Goal: Task Accomplishment & Management: Use online tool/utility

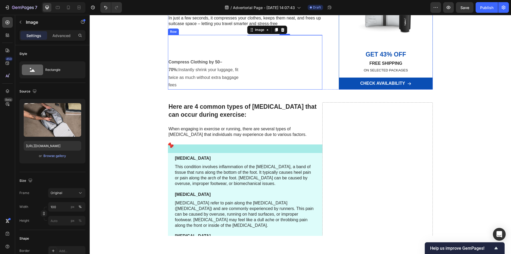
scroll to position [372, 0]
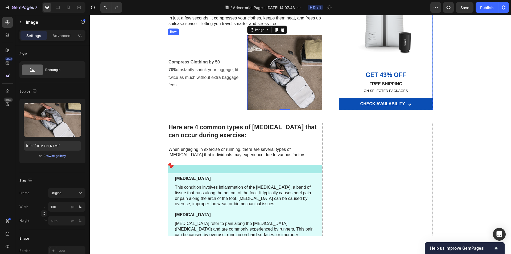
click at [240, 110] on div "Compress Clothing by 50–70%: Instantly shrink your luggage, fit twice as much w…" at bounding box center [205, 72] width 75 height 75
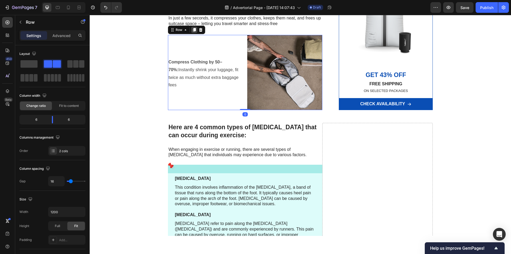
click at [193, 32] on icon at bounding box center [194, 30] width 3 height 4
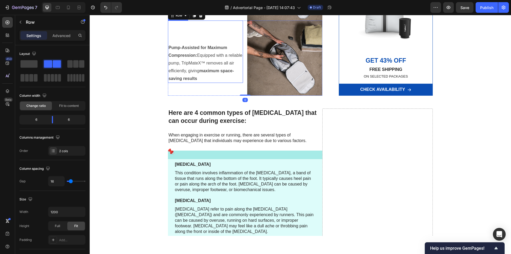
click at [200, 82] on p "Pump-Assisted for Maximum Compression: Equipped with a reliable pump, TripMateX…" at bounding box center [205, 63] width 74 height 38
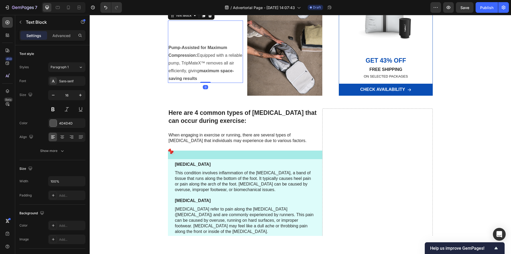
click at [198, 82] on p "Pump-Assisted for Maximum Compression: Equipped with a reliable pump, TripMateX…" at bounding box center [205, 63] width 74 height 38
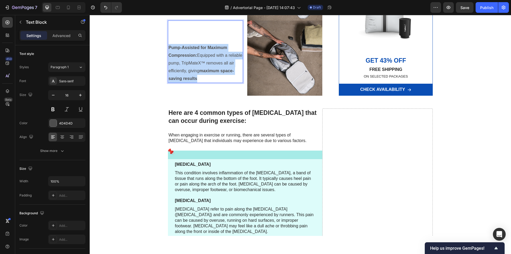
click at [198, 82] on p "Pump-Assisted for Maximum Compression: Equipped with a reliable pump, TripMateX…" at bounding box center [205, 63] width 74 height 38
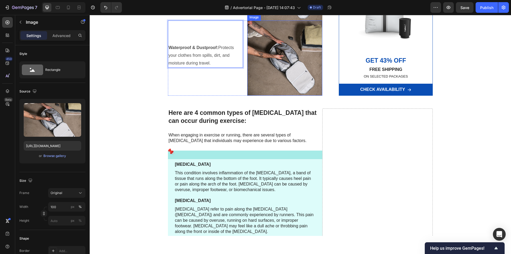
click at [274, 96] on img at bounding box center [284, 57] width 75 height 75
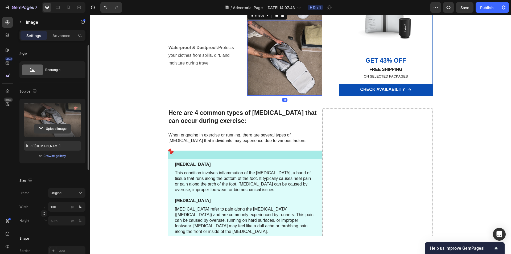
click at [61, 127] on input "file" at bounding box center [52, 128] width 37 height 9
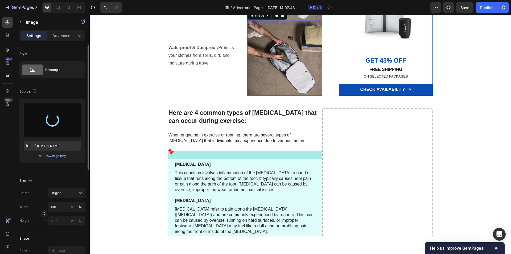
type input "[URL][DOMAIN_NAME]"
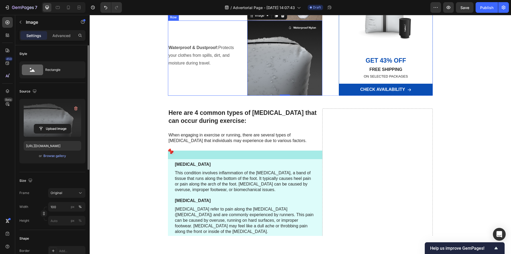
click at [224, 96] on div "Waterproof & Dustproof: Protects your clothes from spills, dirt, and moisture d…" at bounding box center [205, 57] width 75 height 75
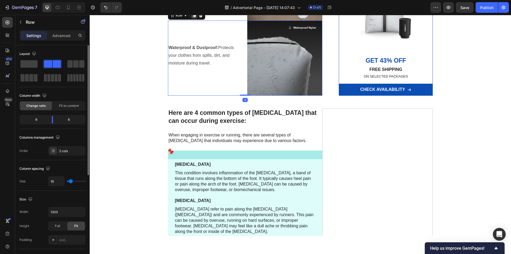
click at [193, 17] on icon at bounding box center [194, 16] width 3 height 4
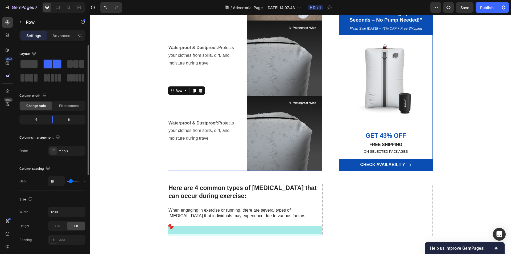
scroll to position [687, 0]
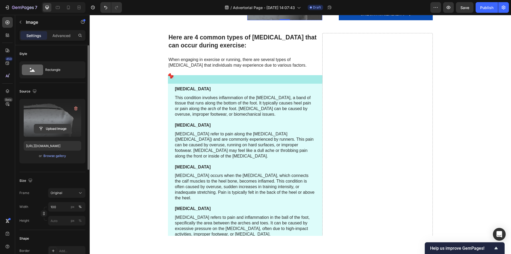
click at [58, 127] on input "file" at bounding box center [52, 128] width 37 height 9
click at [59, 127] on input "file" at bounding box center [52, 128] width 37 height 9
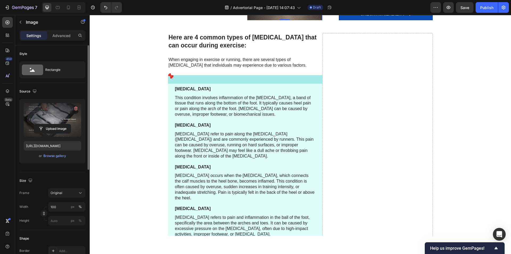
type input "[URL][DOMAIN_NAME]"
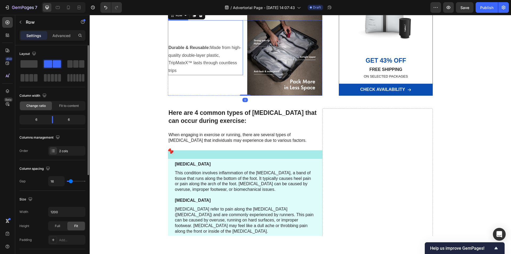
click at [203, 74] on p "Durable & Reusable: Made from high-quality double-layer plastic, TripMateX™ las…" at bounding box center [205, 59] width 74 height 31
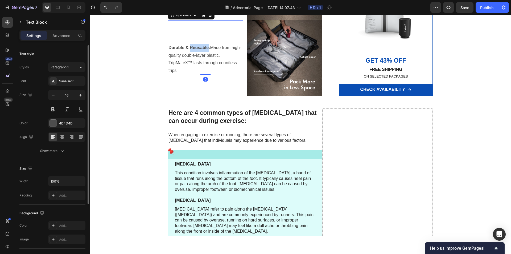
click at [203, 74] on p "Durable & Reusable: Made from high-quality double-layer plastic, TripMateX™ las…" at bounding box center [205, 59] width 74 height 31
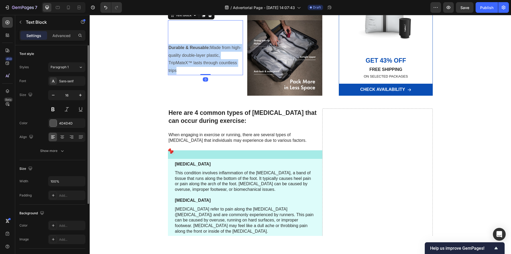
click at [203, 74] on p "Durable & Reusable: Made from high-quality double-layer plastic, TripMateX™ las…" at bounding box center [205, 59] width 74 height 31
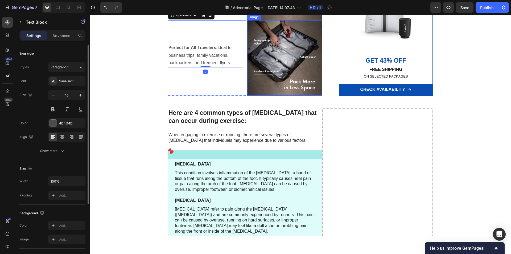
click at [293, 95] on img at bounding box center [284, 57] width 75 height 75
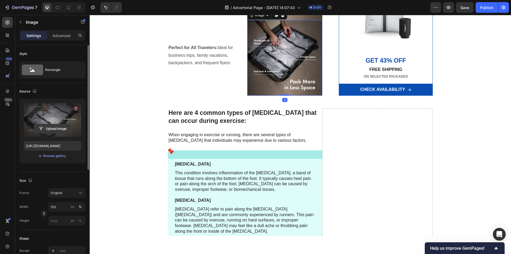
click at [52, 128] on input "file" at bounding box center [52, 128] width 37 height 9
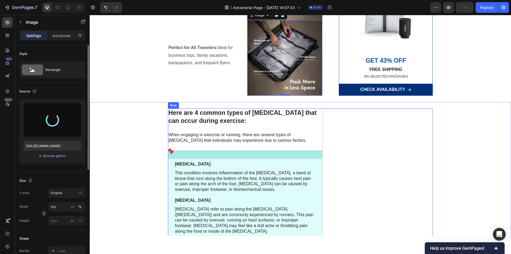
type input "[URL][DOMAIN_NAME]"
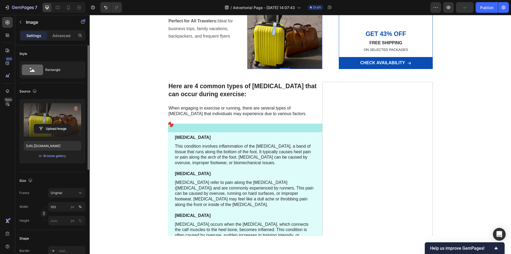
scroll to position [794, 0]
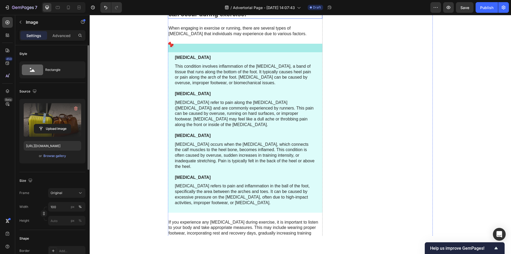
click at [228, 19] on h2 "Here are 4 common types of [MEDICAL_DATA] that can occur during exercise:" at bounding box center [245, 10] width 154 height 17
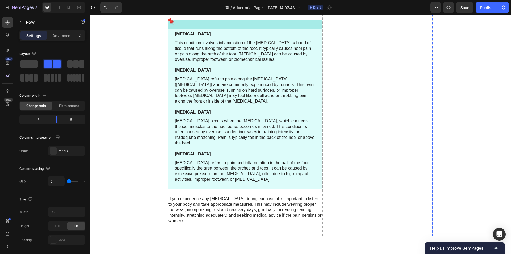
click at [217, 14] on p "When engaging in exercise or running, there are several types of [MEDICAL_DATA]…" at bounding box center [244, 7] width 153 height 11
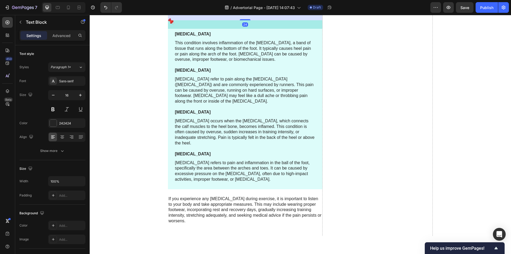
click at [217, 14] on p "When engaging in exercise or running, there are several types of [MEDICAL_DATA]…" at bounding box center [244, 7] width 153 height 11
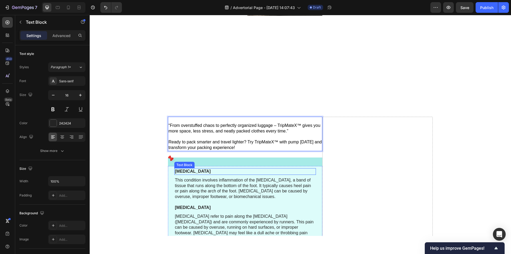
scroll to position [760, 0]
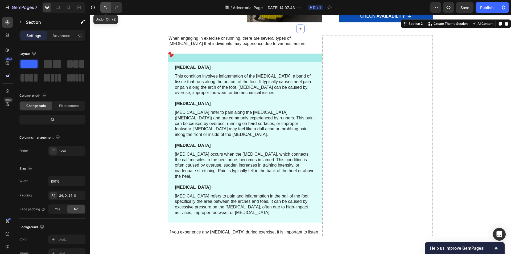
click at [103, 8] on icon "Undo/Redo" at bounding box center [105, 7] width 5 height 5
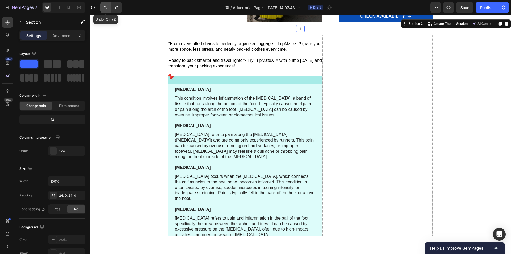
click at [103, 8] on icon "Undo/Redo" at bounding box center [105, 7] width 5 height 5
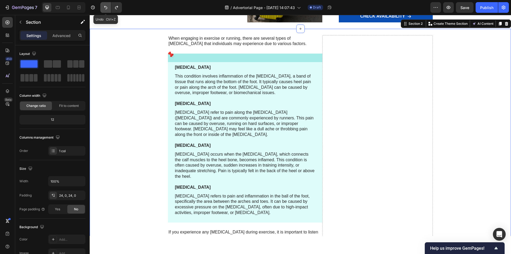
click at [103, 8] on icon "Undo/Redo" at bounding box center [105, 7] width 5 height 5
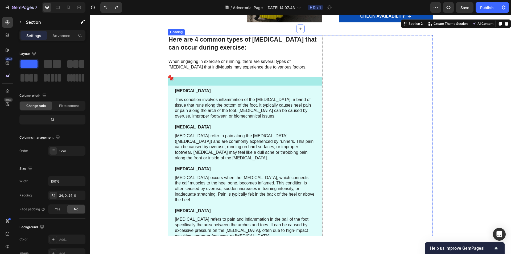
click at [201, 52] on h2 "Here are 4 common types of [MEDICAL_DATA] that can occur during exercise:" at bounding box center [245, 43] width 154 height 17
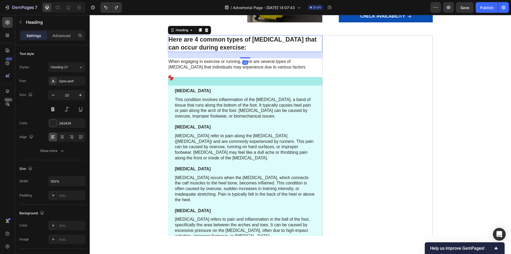
click at [201, 52] on h2 "Here are 4 common types of [MEDICAL_DATA] that can occur during exercise:" at bounding box center [245, 43] width 154 height 17
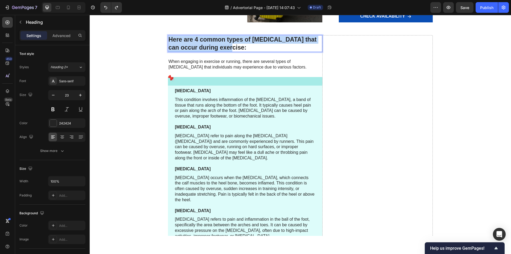
click at [201, 52] on p "Here are 4 common types of [MEDICAL_DATA] that can occur during exercise:" at bounding box center [244, 44] width 153 height 16
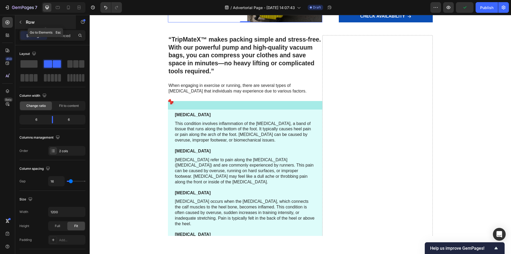
click at [26, 19] on div "Row" at bounding box center [45, 22] width 61 height 14
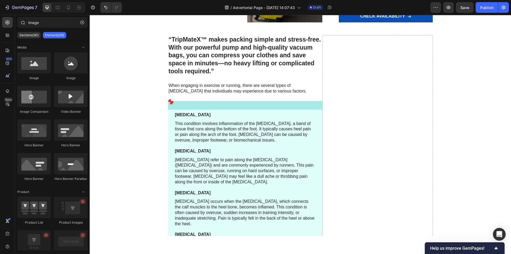
click at [56, 28] on div "image" at bounding box center [52, 23] width 74 height 13
click at [56, 23] on input "image" at bounding box center [52, 22] width 70 height 11
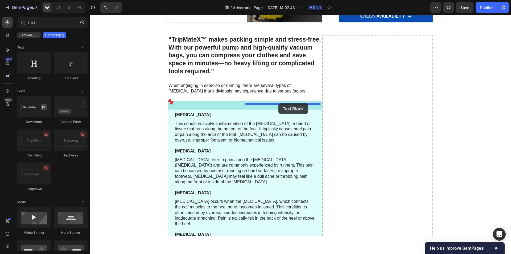
drag, startPoint x: 159, startPoint y: 86, endPoint x: 280, endPoint y: 103, distance: 122.0
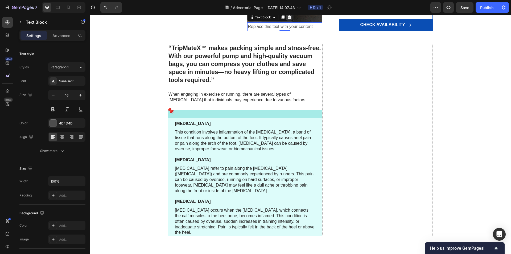
click at [288, 19] on icon at bounding box center [289, 17] width 3 height 4
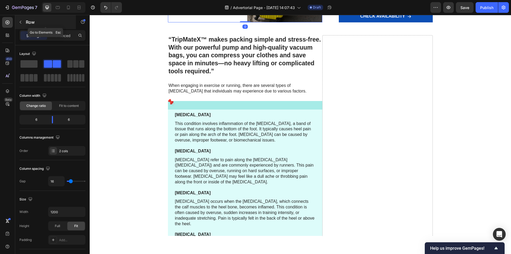
click at [22, 21] on icon "button" at bounding box center [20, 22] width 4 height 4
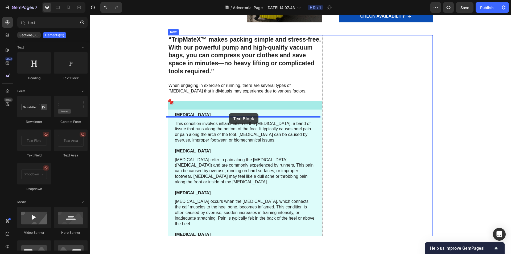
drag, startPoint x: 167, startPoint y: 85, endPoint x: 229, endPoint y: 113, distance: 68.2
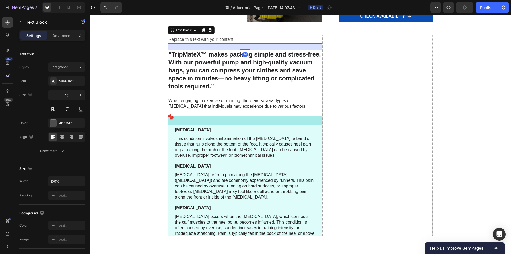
click at [230, 44] on div "Replace this text with your content" at bounding box center [245, 39] width 154 height 9
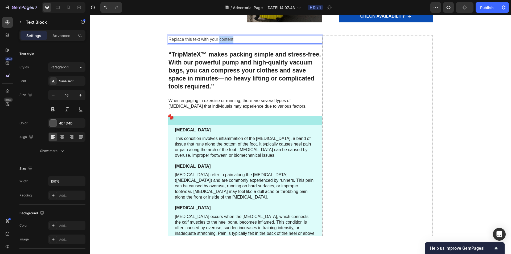
click at [230, 43] on p "Replace this text with your content" at bounding box center [244, 40] width 153 height 8
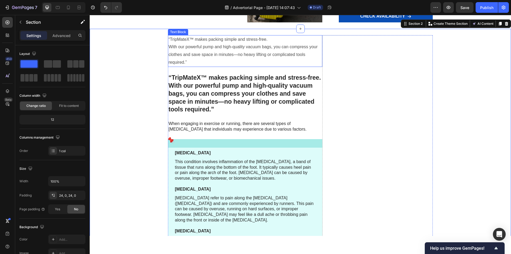
click at [259, 66] on p "“TripMateX™ makes packing simple and stress-free. With our powerful pump and hi…" at bounding box center [244, 51] width 153 height 31
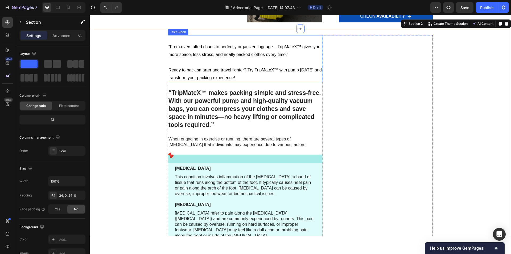
click at [239, 43] on p "Rich Text Editor. Editing area: main" at bounding box center [244, 40] width 153 height 8
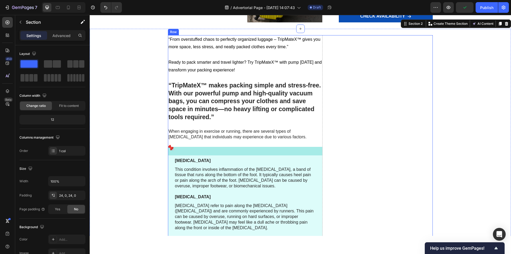
scroll to position [867, 0]
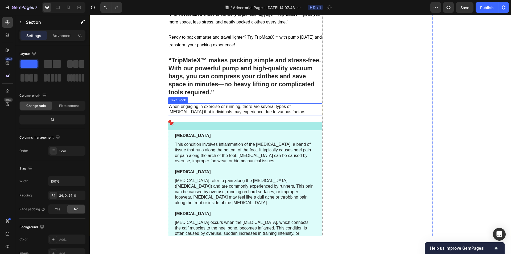
click at [213, 114] on p "When engaging in exercise or running, there are several types of [MEDICAL_DATA]…" at bounding box center [244, 109] width 153 height 11
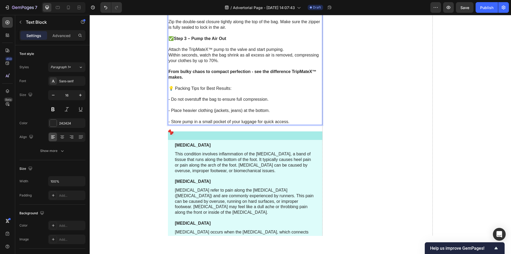
scroll to position [1016, 0]
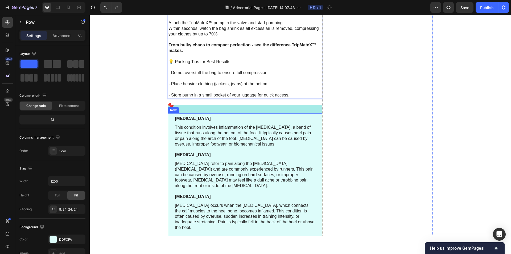
click at [315, 124] on div "Icon [MEDICAL_DATA] Text Block This condition involves inflammation of the [MED…" at bounding box center [245, 189] width 154 height 169
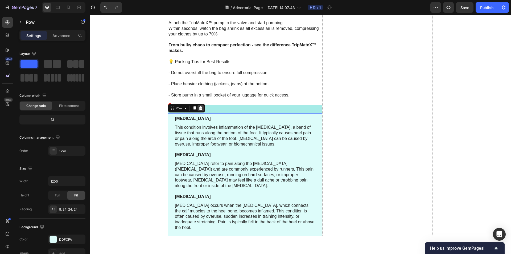
click at [199, 109] on icon at bounding box center [200, 108] width 3 height 4
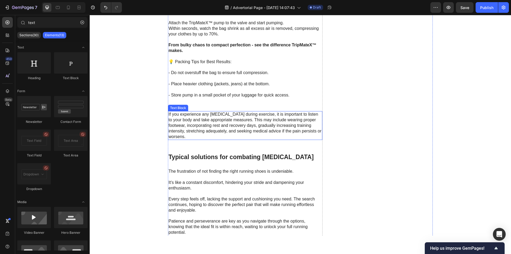
click at [229, 128] on p "If you experience any [MEDICAL_DATA] during exercise, it is important to listen…" at bounding box center [244, 125] width 153 height 28
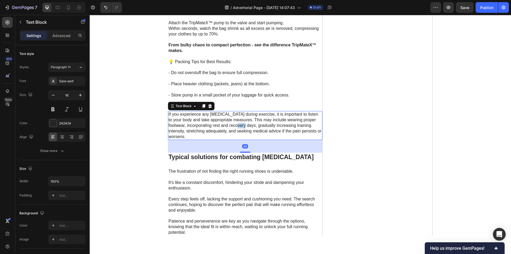
click at [229, 128] on p "If you experience any [MEDICAL_DATA] during exercise, it is important to listen…" at bounding box center [244, 125] width 153 height 28
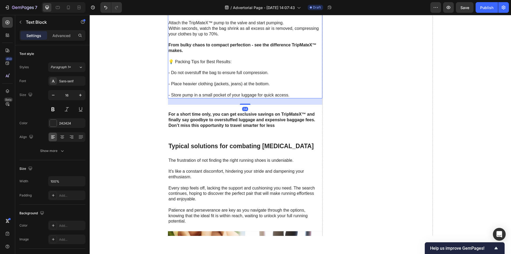
click at [226, 96] on p "- Store pump in a small pocket of your luggage for quick access." at bounding box center [244, 95] width 153 height 6
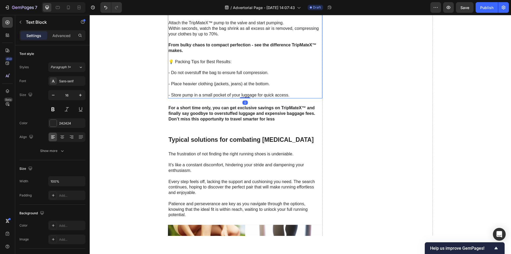
drag, startPoint x: 242, startPoint y: 103, endPoint x: 242, endPoint y: 96, distance: 7.7
click at [242, 96] on div "✅ Step 1 – Pack Your Clothes Fold or roll your clothes neatly and place them in…" at bounding box center [245, 25] width 154 height 145
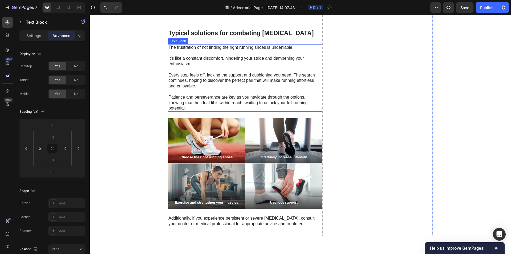
scroll to position [1043, 0]
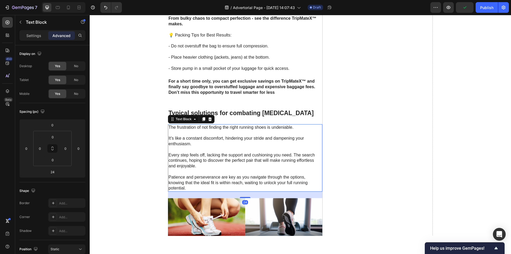
click at [208, 151] on p at bounding box center [244, 150] width 153 height 6
click at [204, 136] on p "It's like a constant discomfort, hindering your stride and dampening your enthu…" at bounding box center [244, 140] width 153 height 11
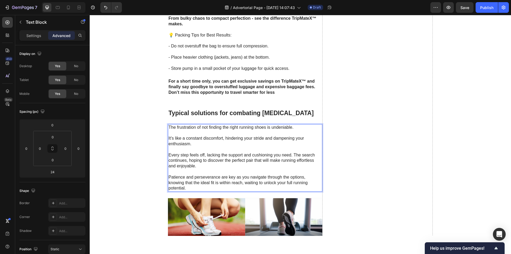
click at [204, 136] on p "It's like a constant discomfort, hindering your stride and dampening your enthu…" at bounding box center [244, 140] width 153 height 11
click at [205, 138] on p "It's like a constant discomfort, hindering your stride and dampening your enthu…" at bounding box center [244, 140] width 153 height 11
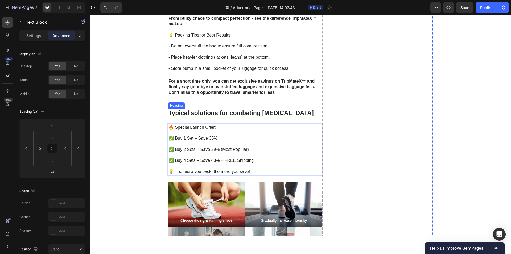
click at [219, 112] on h2 "Typical solutions for combating [MEDICAL_DATA]" at bounding box center [245, 113] width 154 height 9
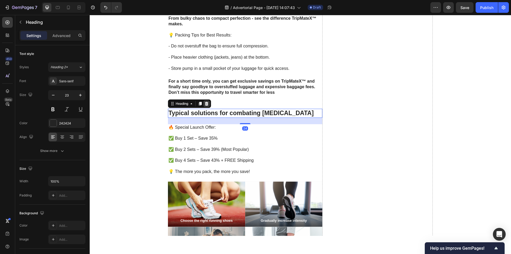
click at [205, 102] on icon at bounding box center [206, 104] width 3 height 4
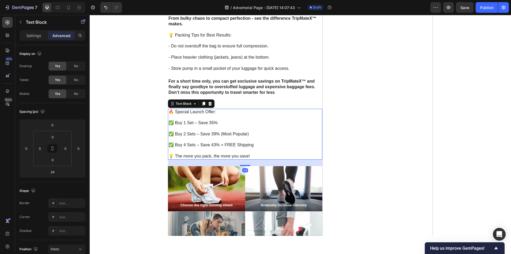
click at [246, 116] on p "Rich Text Editor. Editing area: main" at bounding box center [244, 118] width 153 height 6
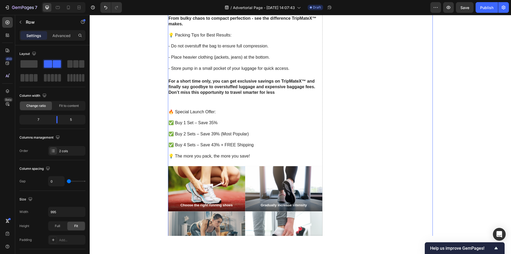
click at [244, 93] on strong "Don’t miss this opportunity to travel smarter for less" at bounding box center [221, 92] width 106 height 5
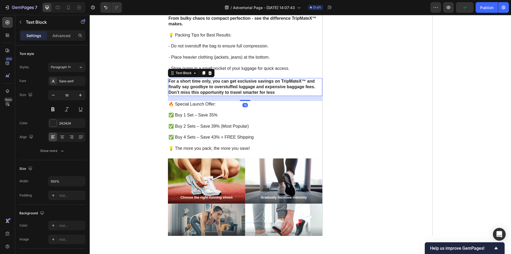
drag, startPoint x: 244, startPoint y: 108, endPoint x: 243, endPoint y: 101, distance: 7.7
click at [243, 101] on div at bounding box center [245, 100] width 11 height 1
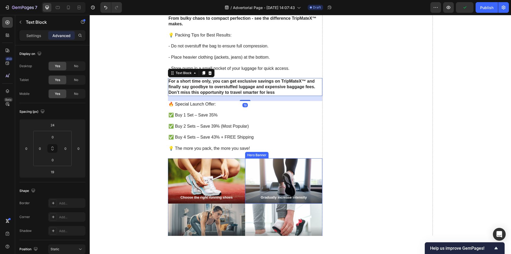
click at [245, 174] on div "Background Image" at bounding box center [283, 180] width 77 height 45
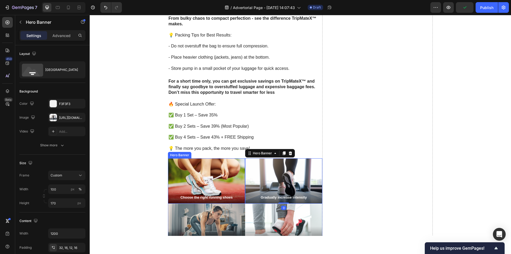
scroll to position [1149, 0]
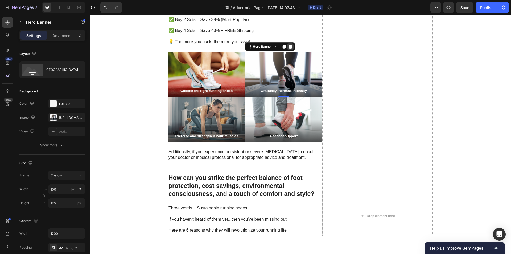
click at [287, 49] on div at bounding box center [290, 46] width 6 height 6
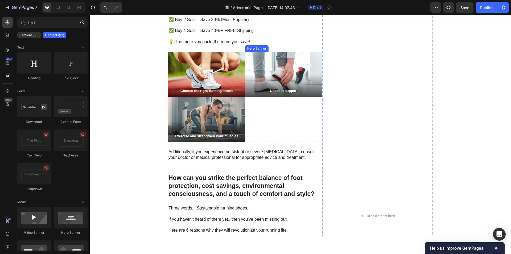
click at [277, 68] on div "Background Image" at bounding box center [283, 74] width 77 height 45
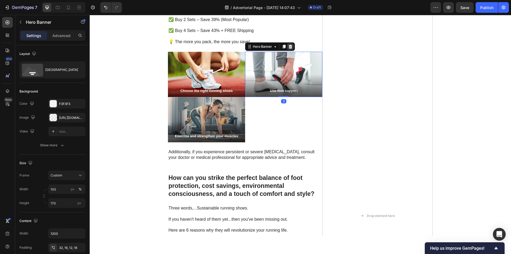
click at [289, 47] on icon at bounding box center [290, 47] width 3 height 4
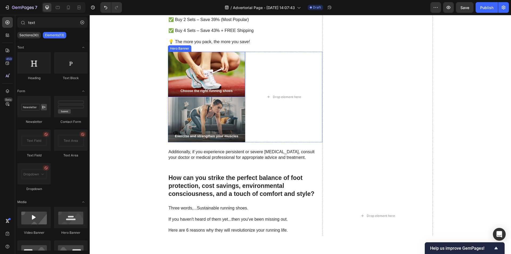
click at [226, 68] on div "Background Image" at bounding box center [206, 74] width 77 height 45
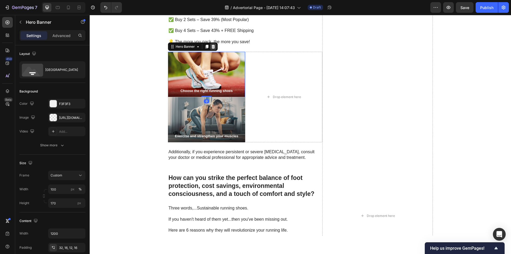
click at [213, 45] on icon at bounding box center [213, 46] width 4 height 4
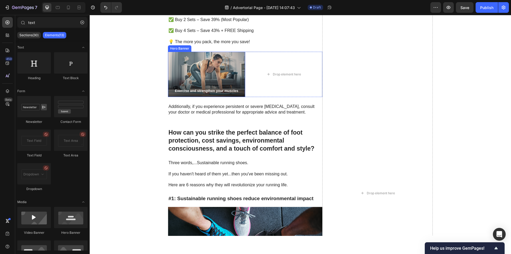
click at [222, 80] on div "Exercise and strengthen your muscles Text Block" at bounding box center [206, 88] width 77 height 17
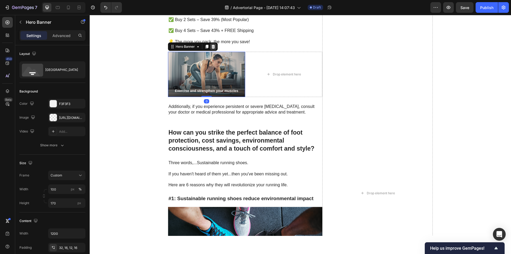
click at [211, 47] on icon at bounding box center [213, 46] width 4 height 4
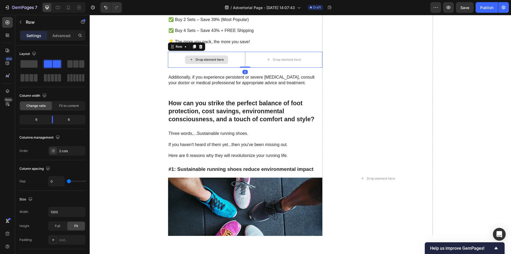
click at [170, 60] on div "Drop element here" at bounding box center [206, 60] width 77 height 16
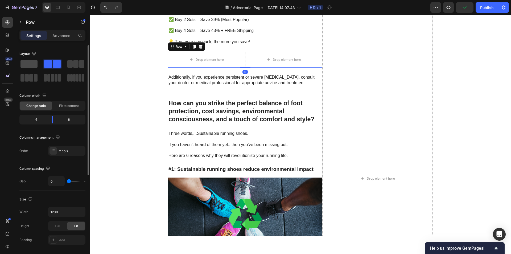
click at [33, 61] on span at bounding box center [28, 63] width 17 height 7
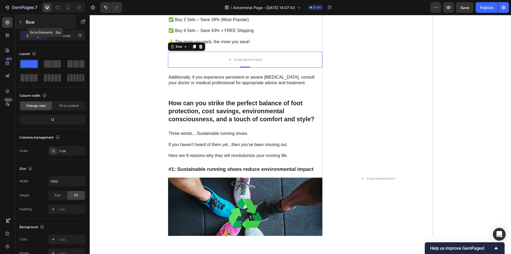
click at [17, 22] on button "button" at bounding box center [20, 22] width 9 height 9
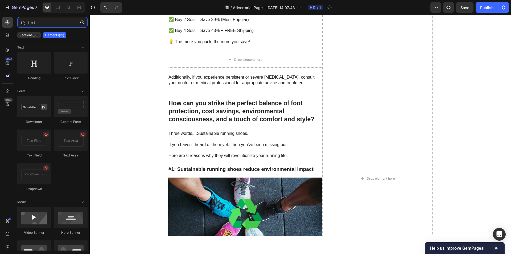
click at [67, 22] on input "text" at bounding box center [52, 22] width 70 height 11
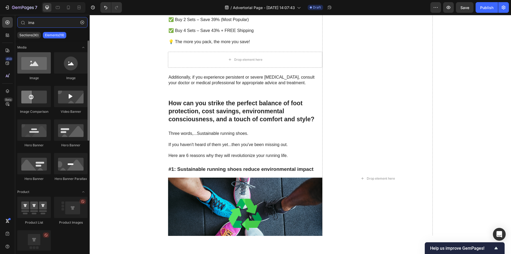
type input "ima"
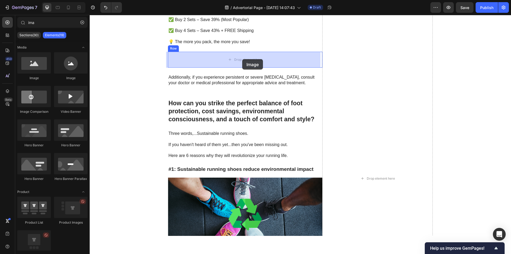
drag, startPoint x: 126, startPoint y: 79, endPoint x: 242, endPoint y: 59, distance: 117.4
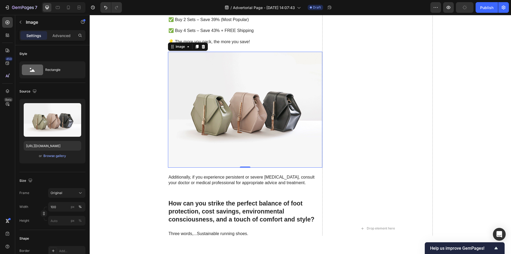
click at [252, 98] on img at bounding box center [245, 110] width 154 height 116
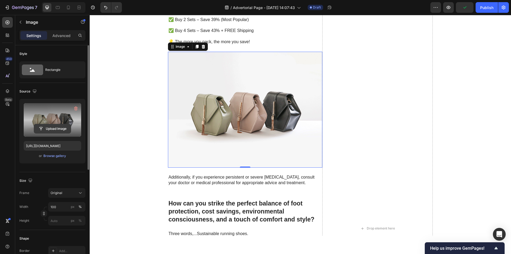
click at [47, 127] on input "file" at bounding box center [52, 128] width 37 height 9
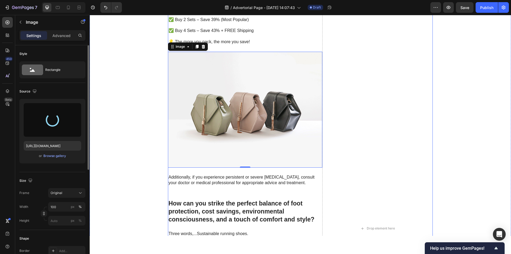
scroll to position [1229, 0]
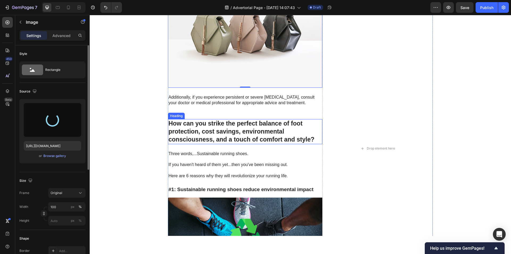
click at [242, 138] on h2 "How can you strike the perfect balance of foot protection, cost savings, enviro…" at bounding box center [245, 131] width 154 height 25
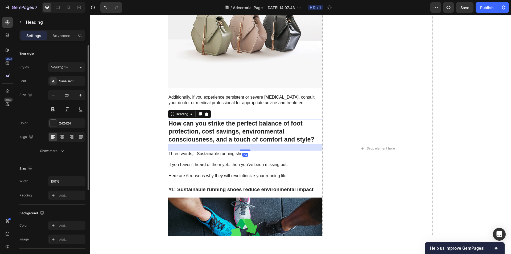
click at [242, 135] on h2 "How can you strike the perfect balance of foot protection, cost savings, enviro…" at bounding box center [245, 131] width 154 height 25
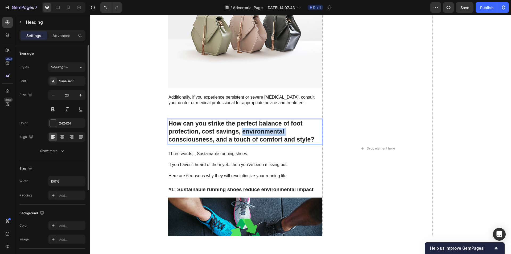
click at [242, 135] on p "How can you strike the perfect balance of foot protection, cost savings, enviro…" at bounding box center [244, 131] width 153 height 24
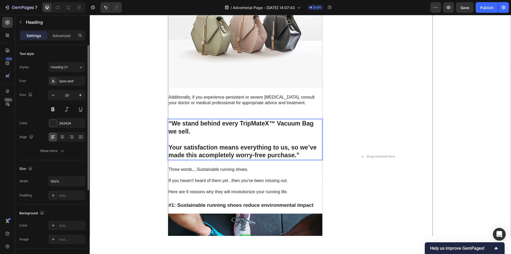
click at [242, 102] on p "Additionally, if you experience persistent or severe [MEDICAL_DATA], consult yo…" at bounding box center [244, 99] width 153 height 11
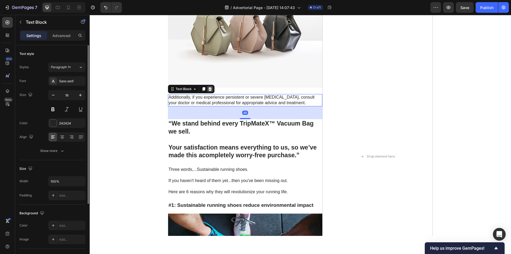
click at [210, 88] on div at bounding box center [210, 89] width 6 height 6
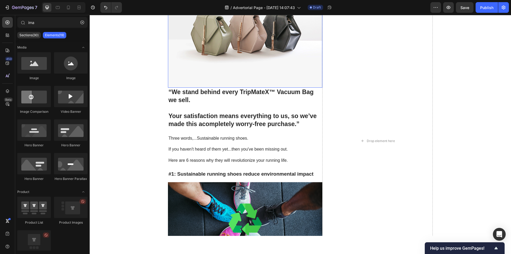
scroll to position [1123, 0]
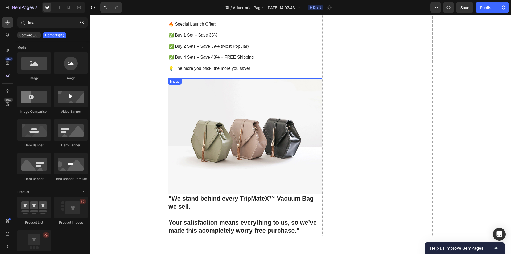
click at [258, 118] on img at bounding box center [245, 136] width 154 height 116
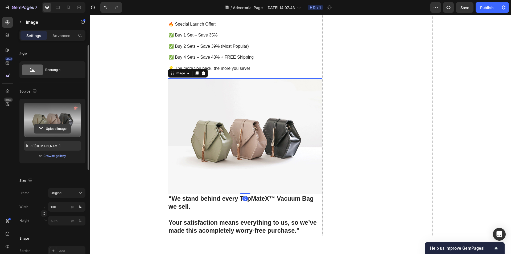
click at [60, 125] on input "file" at bounding box center [52, 128] width 37 height 9
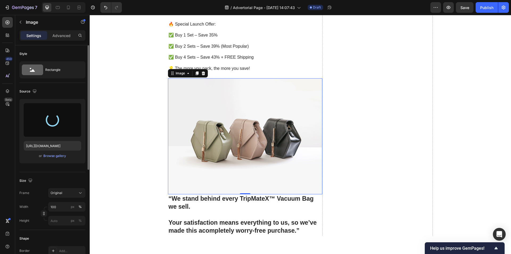
type input "[URL][DOMAIN_NAME]"
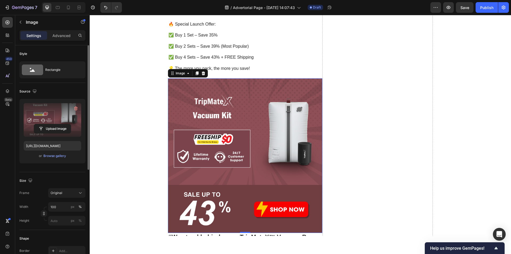
scroll to position [1229, 0]
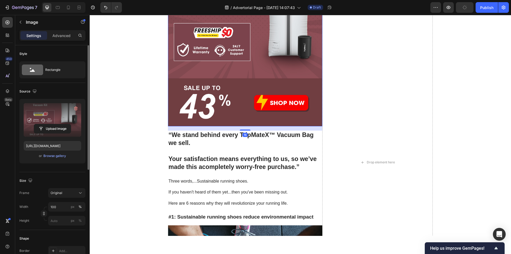
drag, startPoint x: 244, startPoint y: 126, endPoint x: 244, endPoint y: 130, distance: 4.3
click at [244, 130] on div at bounding box center [245, 129] width 11 height 1
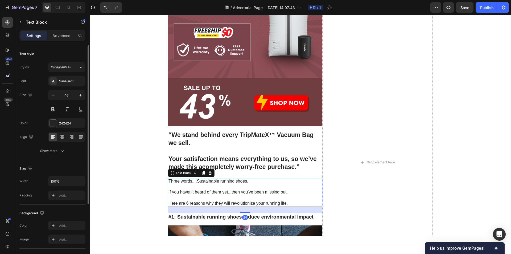
click at [213, 188] on p at bounding box center [244, 187] width 153 height 6
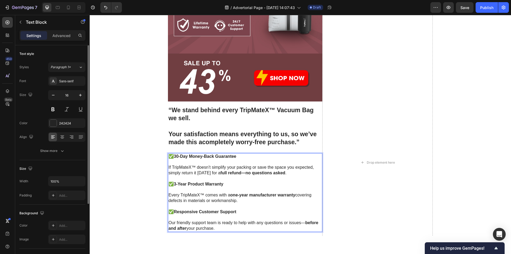
scroll to position [1360, 0]
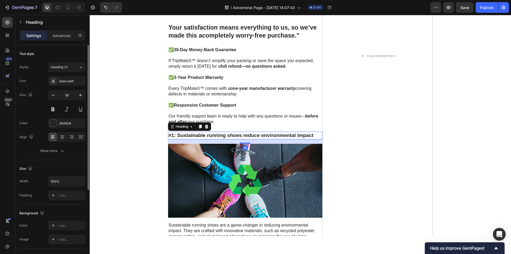
click at [202, 135] on h3 "#1: Sustainable running shoes reduce environmental impact" at bounding box center [245, 135] width 154 height 8
click at [21, 22] on icon "button" at bounding box center [20, 22] width 4 height 4
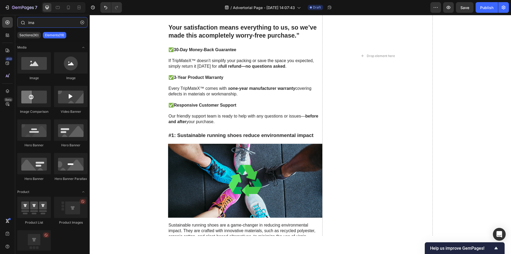
click at [38, 22] on input "ima" at bounding box center [52, 22] width 70 height 11
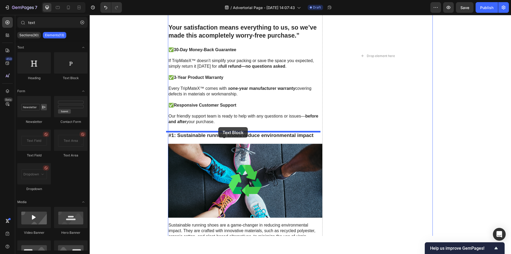
drag, startPoint x: 162, startPoint y: 78, endPoint x: 218, endPoint y: 127, distance: 74.1
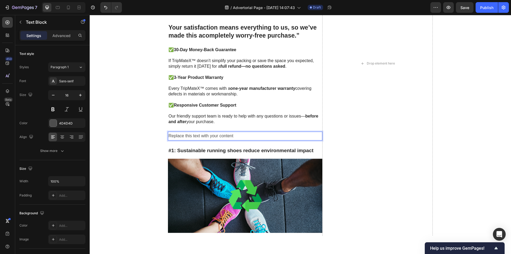
click at [208, 135] on div "Replace this text with your content" at bounding box center [245, 135] width 154 height 9
click at [208, 135] on p "Replace this text with your content" at bounding box center [244, 136] width 153 height 8
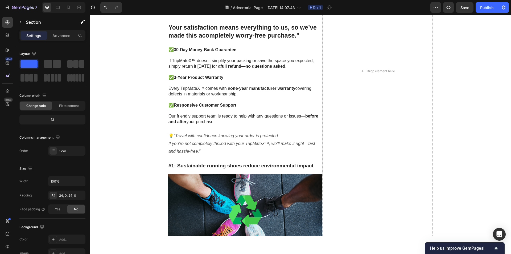
click at [159, 150] on div "“From overstuffed chaos to perfectly organized luggage – TripMateX™ gives you m…" at bounding box center [300, 70] width 421 height 1109
click at [200, 169] on h3 "#1: Sustainable running shoes reduce environmental impact" at bounding box center [245, 166] width 154 height 8
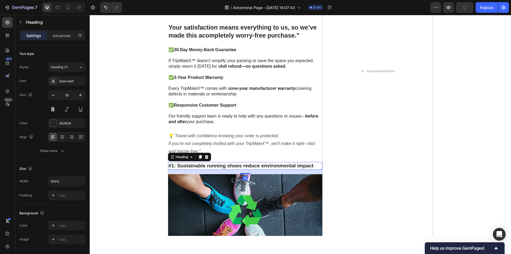
click at [200, 169] on h3 "#1: Sustainable running shoes reduce environmental impact" at bounding box center [245, 166] width 154 height 8
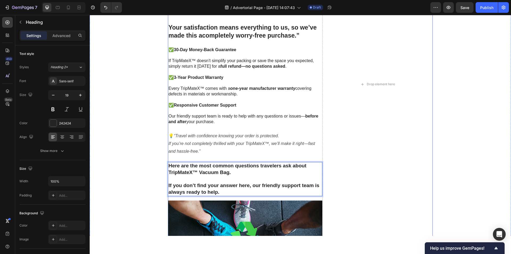
scroll to position [1493, 0]
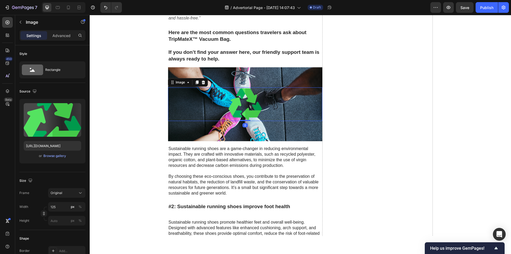
click at [272, 106] on div at bounding box center [245, 104] width 154 height 34
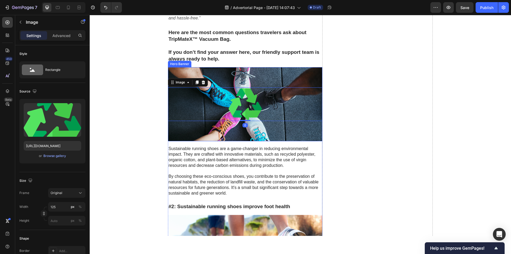
click at [260, 134] on div "Background Image" at bounding box center [245, 104] width 154 height 74
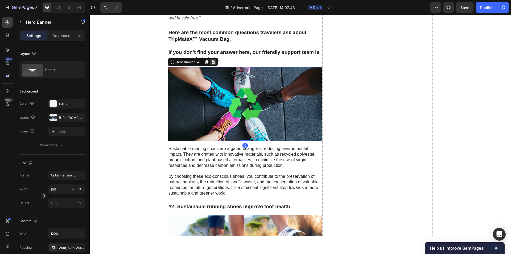
click at [211, 63] on icon at bounding box center [212, 62] width 3 height 4
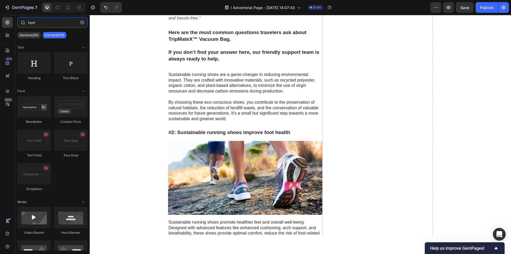
click at [38, 24] on input "text" at bounding box center [52, 22] width 70 height 11
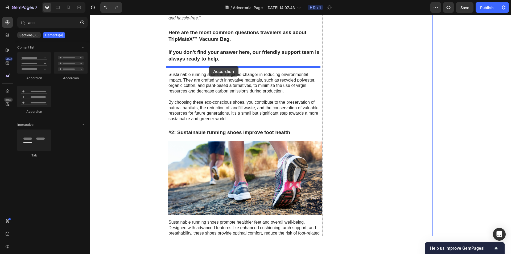
drag, startPoint x: 124, startPoint y: 78, endPoint x: 209, endPoint y: 66, distance: 85.7
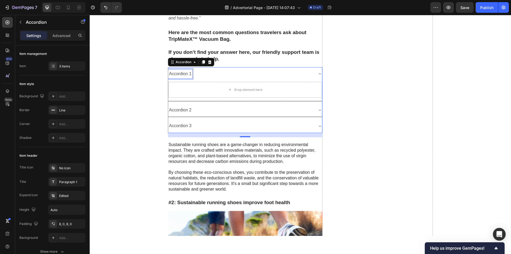
click at [180, 72] on div "Accordion 1" at bounding box center [180, 73] width 24 height 9
click at [180, 72] on p "Accordion 1" at bounding box center [180, 74] width 23 height 8
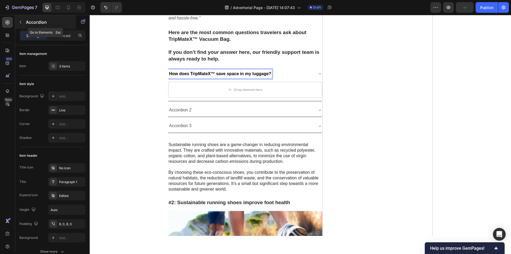
click at [30, 25] on p "Accordion" at bounding box center [48, 22] width 45 height 6
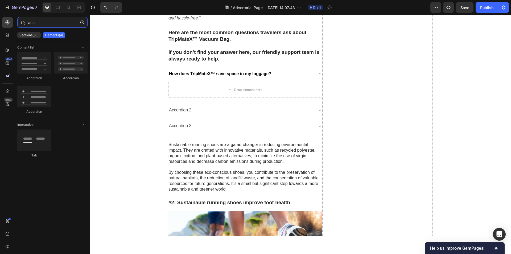
click at [39, 24] on input "acc" at bounding box center [52, 22] width 70 height 11
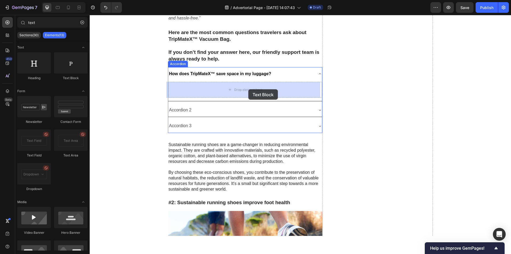
drag, startPoint x: 151, startPoint y: 78, endPoint x: 248, endPoint y: 89, distance: 97.8
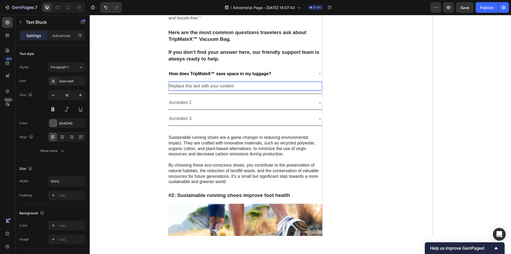
click at [238, 87] on div "Replace this text with your content" at bounding box center [245, 86] width 154 height 9
click at [238, 87] on p "Replace this text with your content" at bounding box center [245, 86] width 153 height 8
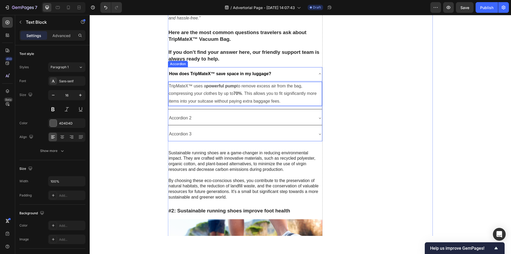
click at [178, 118] on p "Accordion 2" at bounding box center [180, 118] width 23 height 8
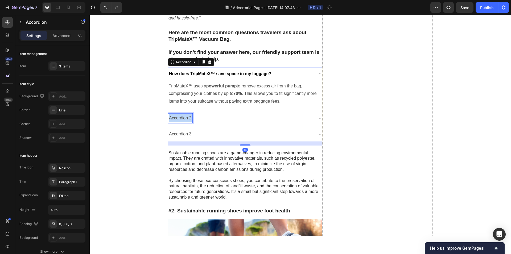
click at [178, 118] on p "Accordion 2" at bounding box center [180, 118] width 23 height 8
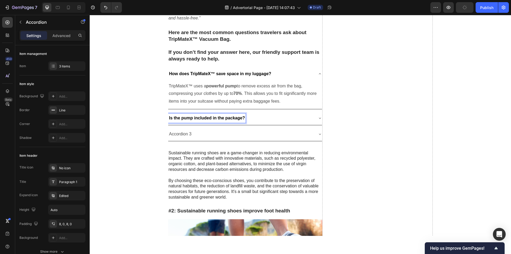
click at [262, 117] on div "Is the pump included in the package?" at bounding box center [240, 117] width 145 height 9
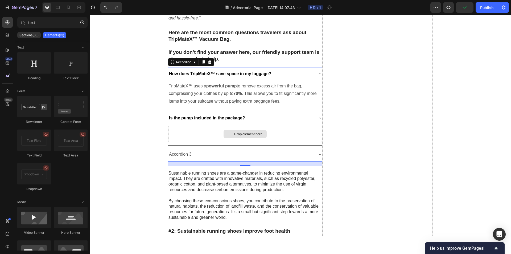
click at [242, 132] on div "Drop element here" at bounding box center [248, 134] width 28 height 4
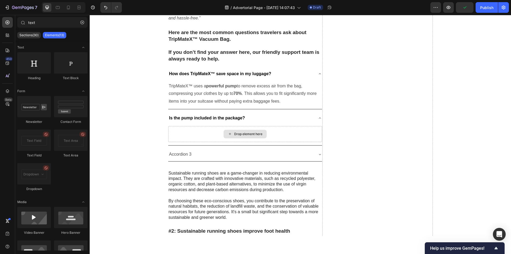
click at [242, 132] on div "Drop element here" at bounding box center [248, 134] width 28 height 4
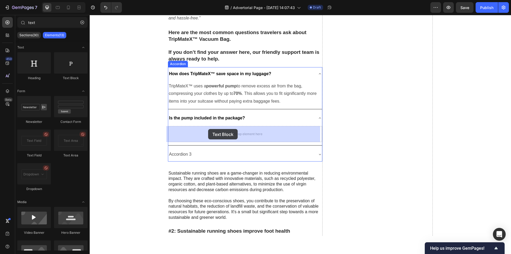
drag, startPoint x: 153, startPoint y: 80, endPoint x: 208, endPoint y: 129, distance: 72.9
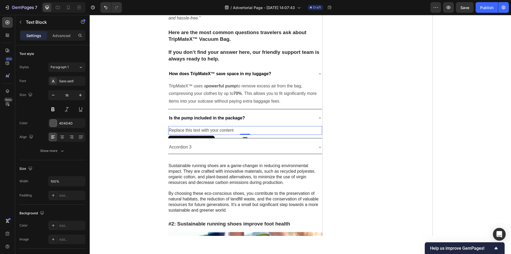
click at [217, 129] on div "Replace this text with your content" at bounding box center [245, 130] width 154 height 9
click at [217, 129] on p "Replace this text with your content" at bounding box center [245, 130] width 153 height 8
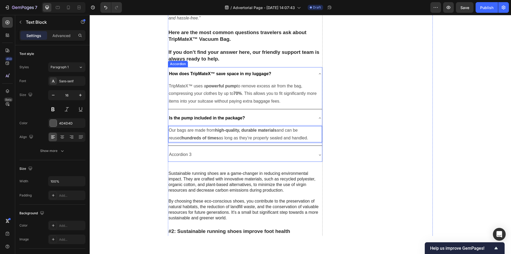
click at [212, 152] on div "Accordion 3" at bounding box center [240, 154] width 145 height 9
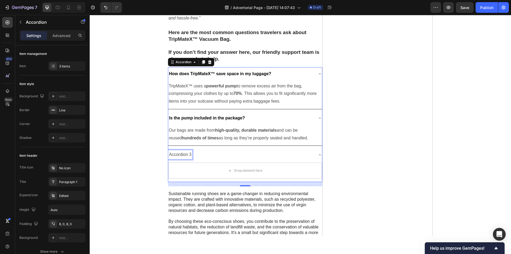
click at [181, 154] on p "Accordion 3" at bounding box center [180, 155] width 23 height 8
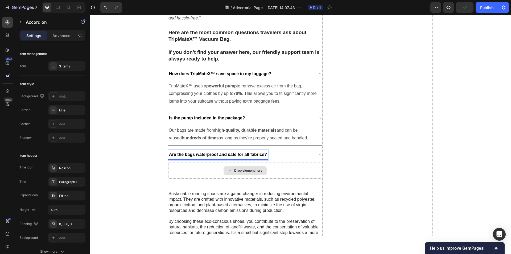
click at [264, 168] on div "Drop element here" at bounding box center [244, 170] width 43 height 9
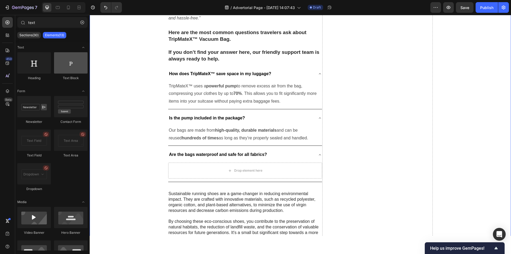
click at [82, 68] on div at bounding box center [71, 62] width 34 height 21
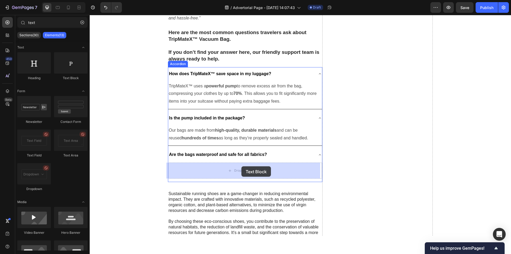
drag, startPoint x: 157, startPoint y: 81, endPoint x: 241, endPoint y: 166, distance: 119.4
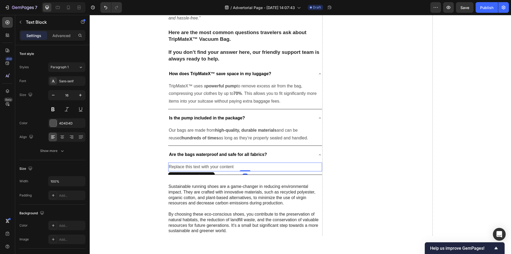
click at [240, 168] on div "Replace this text with your content" at bounding box center [245, 166] width 154 height 9
click at [240, 168] on p "Replace this text with your content" at bounding box center [245, 167] width 153 height 8
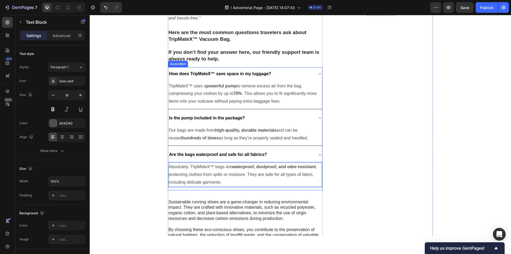
click at [310, 68] on div "How does TripMateX™ save space in my luggage?" at bounding box center [245, 74] width 154 height 14
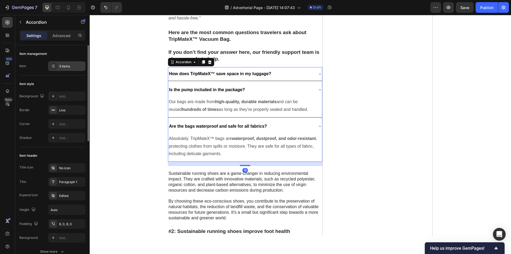
click at [75, 69] on div "3 items" at bounding box center [66, 66] width 37 height 10
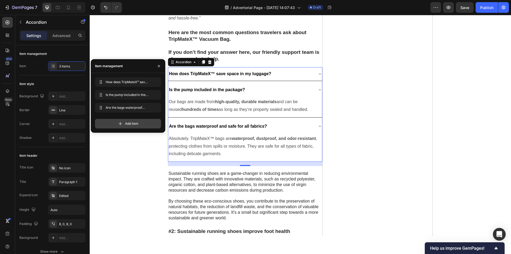
click at [136, 121] on div "Add item" at bounding box center [128, 124] width 66 height 10
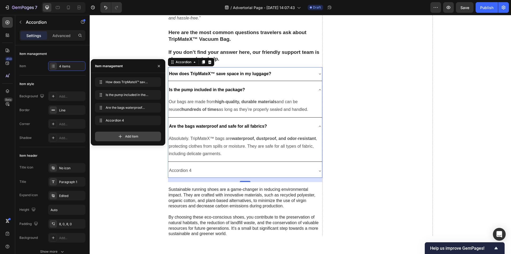
click at [133, 137] on span "Add item" at bounding box center [131, 136] width 13 height 5
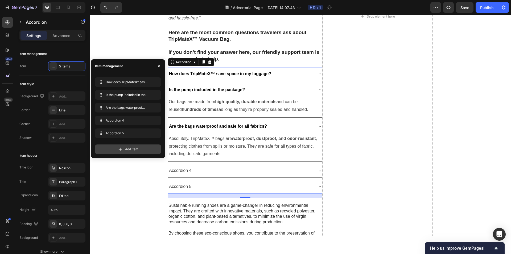
click at [132, 147] on span "Add item" at bounding box center [131, 149] width 13 height 5
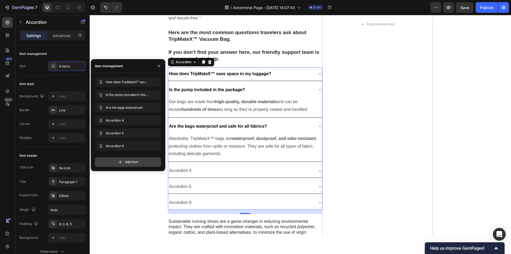
click at [127, 161] on span "Add item" at bounding box center [131, 161] width 13 height 5
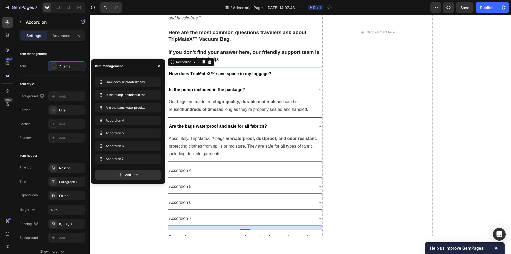
click at [182, 174] on div "Accordion 4" at bounding box center [180, 170] width 24 height 9
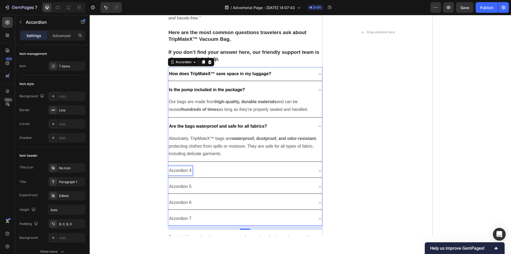
click at [180, 172] on p "Accordion 4" at bounding box center [180, 171] width 23 height 8
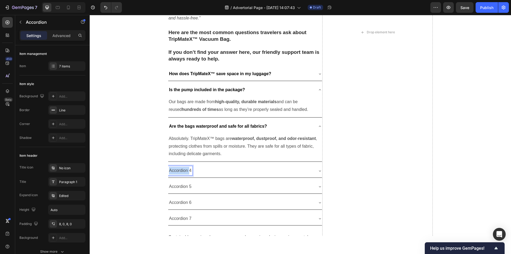
click at [180, 172] on p "Accordion 4" at bounding box center [180, 171] width 23 height 8
click at [273, 174] on div "How long does it take to vacuum the air out?" at bounding box center [240, 170] width 145 height 9
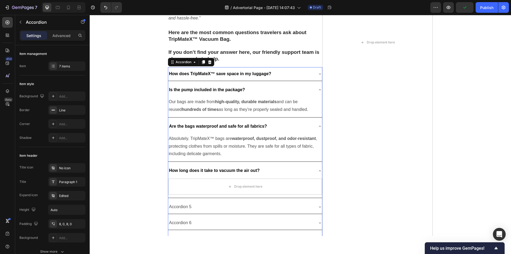
scroll to position [1547, 0]
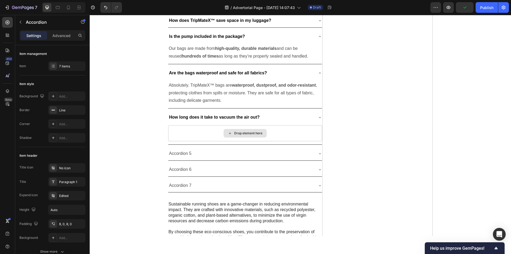
click at [232, 136] on div "Drop element here" at bounding box center [244, 133] width 43 height 9
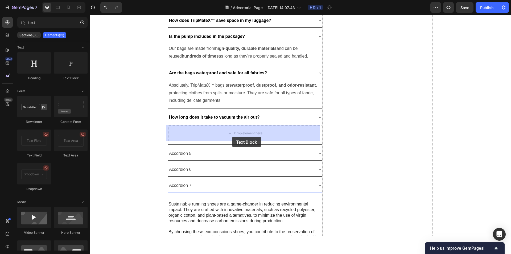
drag, startPoint x: 163, startPoint y: 86, endPoint x: 232, endPoint y: 136, distance: 85.5
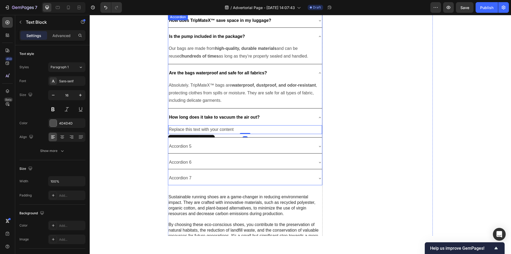
click at [195, 130] on div "Replace this text with your content" at bounding box center [245, 129] width 154 height 9
click at [195, 130] on p "Replace this text with your content" at bounding box center [245, 130] width 153 height 8
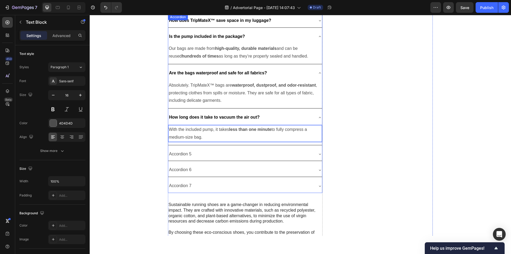
click at [177, 153] on p "Accordion 5" at bounding box center [180, 154] width 23 height 8
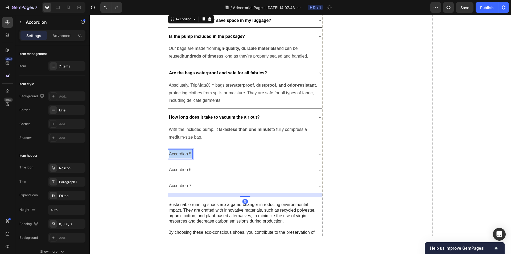
click at [177, 153] on p "Accordion 5" at bounding box center [180, 154] width 23 height 8
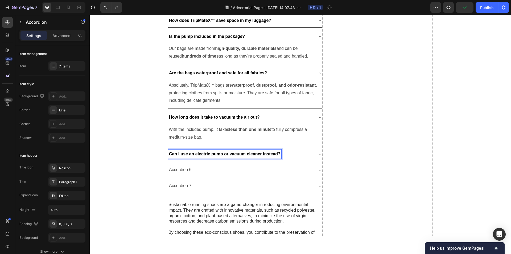
click at [301, 154] on div "Can I use an electric pump or vacuum cleaner instead?" at bounding box center [240, 153] width 145 height 9
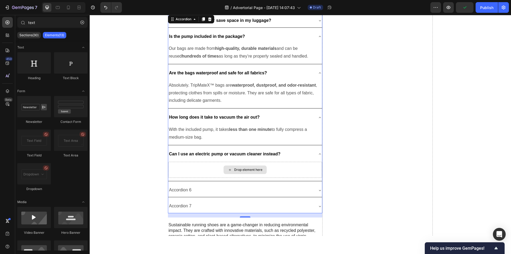
click at [244, 167] on div "Drop element here" at bounding box center [244, 169] width 43 height 9
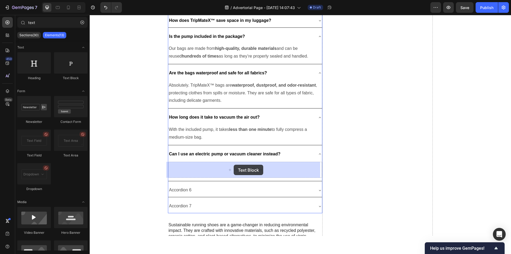
drag, startPoint x: 177, startPoint y: 93, endPoint x: 234, endPoint y: 164, distance: 91.2
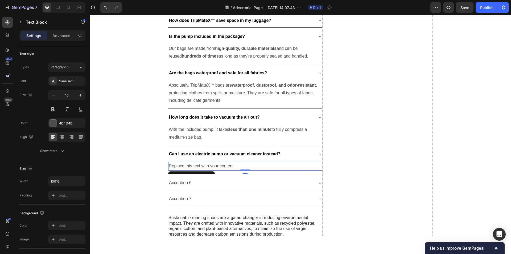
click at [206, 167] on div "Replace this text with your content" at bounding box center [245, 165] width 154 height 9
click at [206, 167] on p "Replace this text with your content" at bounding box center [245, 166] width 153 height 8
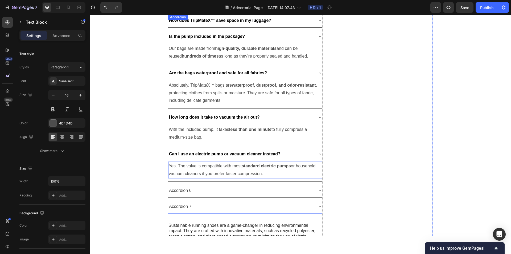
click at [179, 191] on p "Accordion 6" at bounding box center [180, 190] width 23 height 8
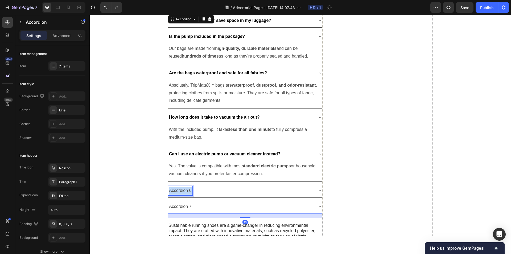
click at [179, 191] on p "Accordion 6" at bounding box center [180, 190] width 23 height 8
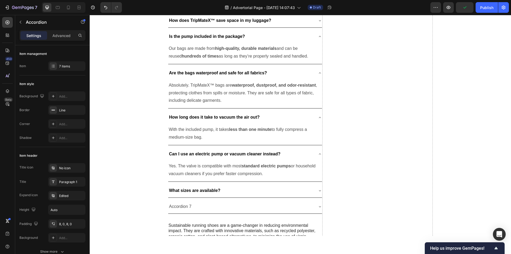
click at [259, 192] on div "What sizes are available?" at bounding box center [240, 190] width 145 height 9
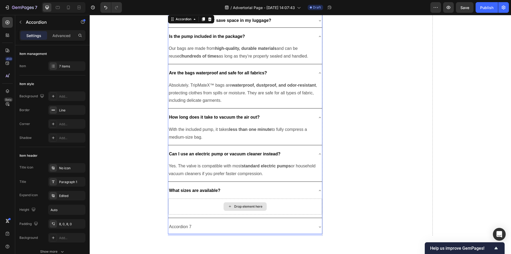
click at [228, 206] on icon at bounding box center [230, 206] width 4 height 5
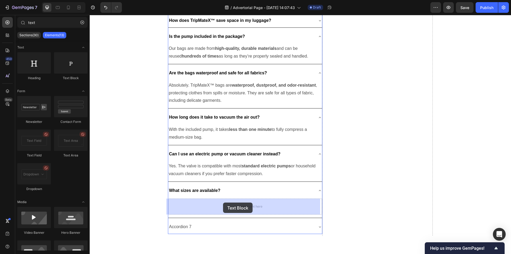
drag, startPoint x: 161, startPoint y: 80, endPoint x: 223, endPoint y: 202, distance: 136.7
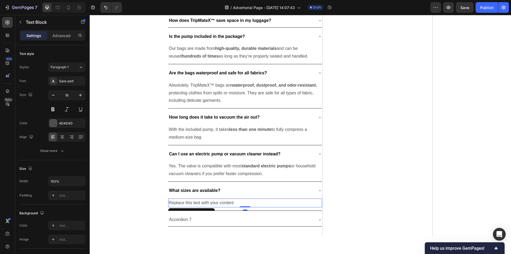
click at [216, 204] on div "Replace this text with your content" at bounding box center [245, 202] width 154 height 9
click at [216, 203] on p "Replace this text with your content" at bounding box center [245, 203] width 153 height 8
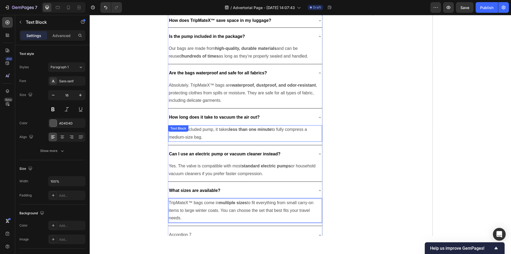
scroll to position [1680, 0]
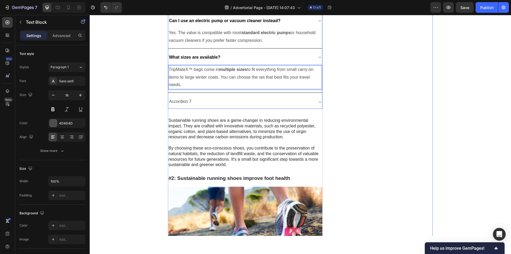
click at [185, 99] on p "Accordion 7" at bounding box center [180, 102] width 23 height 8
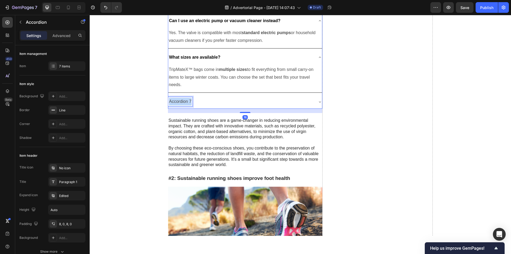
click at [185, 99] on p "Accordion 7" at bounding box center [180, 102] width 23 height 8
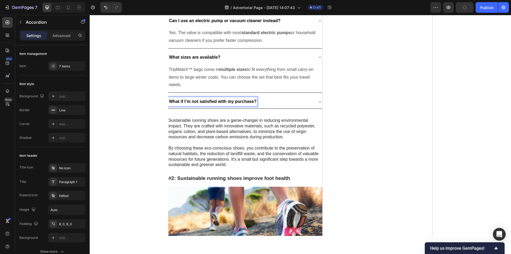
click at [286, 101] on div "What if I’m not satisfied with my purchase?" at bounding box center [240, 101] width 145 height 9
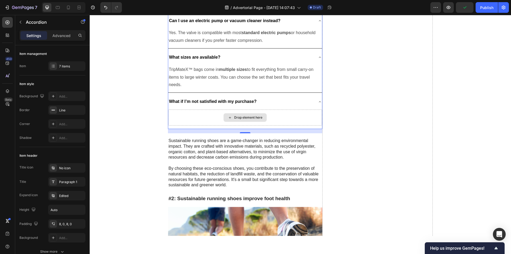
click at [254, 119] on div "Drop element here" at bounding box center [248, 117] width 28 height 4
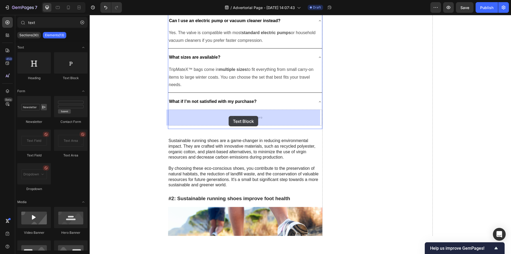
drag, startPoint x: 163, startPoint y: 77, endPoint x: 229, endPoint y: 116, distance: 75.8
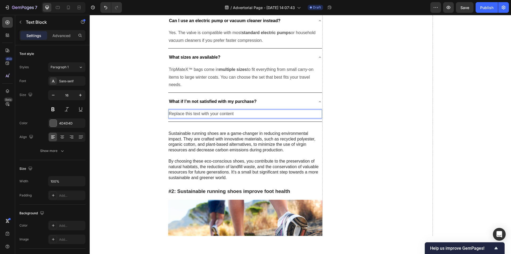
click at [216, 114] on div "Replace this text with your content" at bounding box center [245, 113] width 154 height 9
click at [216, 114] on p "Replace this text with your content" at bounding box center [245, 114] width 153 height 8
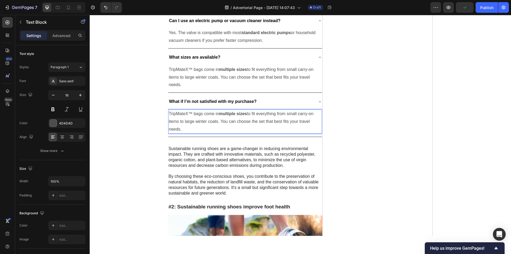
click at [239, 120] on p "TripMateX™ bags come in multiple sizes to fit everything from small carry-on it…" at bounding box center [245, 121] width 153 height 23
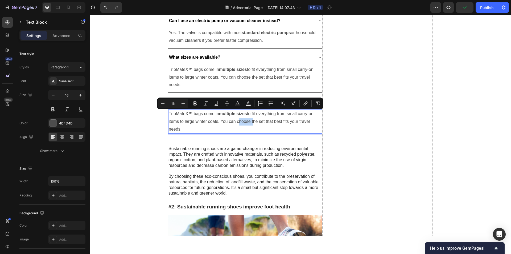
click at [223, 159] on p "Sustainable running shoes are a game-changer in reducing environmental impact. …" at bounding box center [244, 157] width 153 height 22
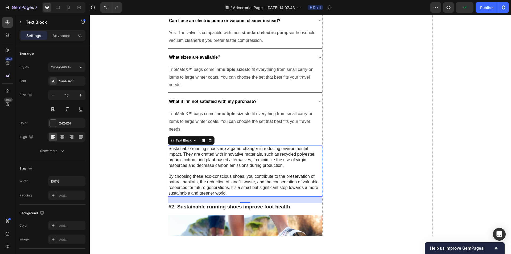
click at [223, 159] on p "Sustainable running shoes are a game-changer in reducing environmental impact. …" at bounding box center [244, 157] width 153 height 22
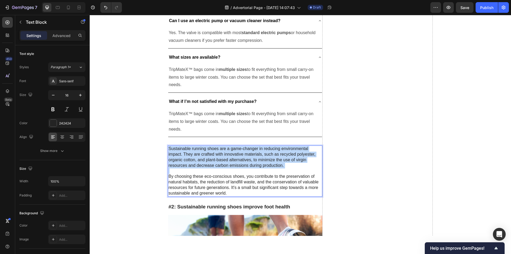
click at [223, 159] on p "Sustainable running shoes are a game-changer in reducing environmental impact. …" at bounding box center [244, 157] width 153 height 22
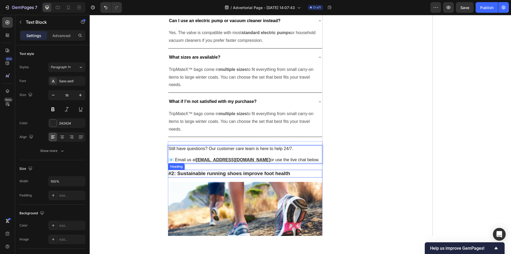
click at [239, 170] on h3 "#2: Sustainable running shoes improve foot health" at bounding box center [245, 173] width 154 height 8
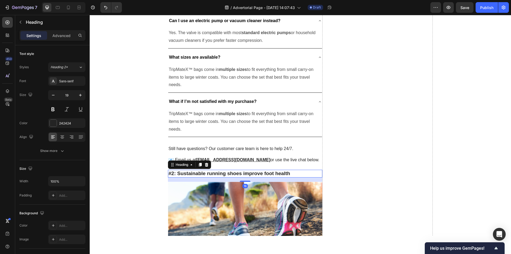
click at [239, 170] on h3 "#2: Sustainable running shoes improve foot health" at bounding box center [245, 173] width 154 height 8
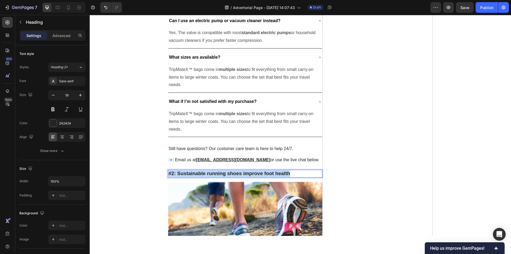
click at [239, 170] on p "#2: Sustainable running shoes improve foot health" at bounding box center [244, 173] width 153 height 7
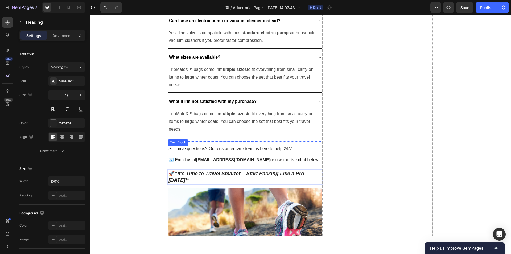
scroll to position [1786, 0]
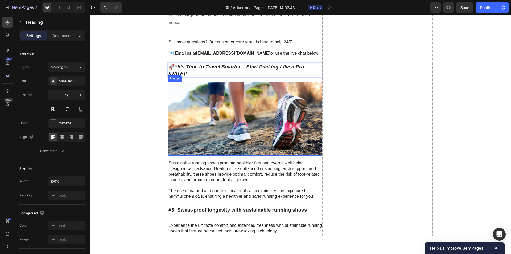
click at [261, 126] on img at bounding box center [245, 118] width 154 height 74
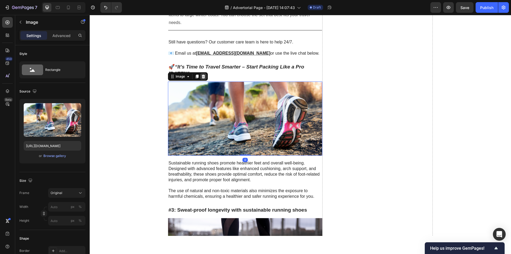
click at [202, 76] on icon at bounding box center [203, 76] width 3 height 4
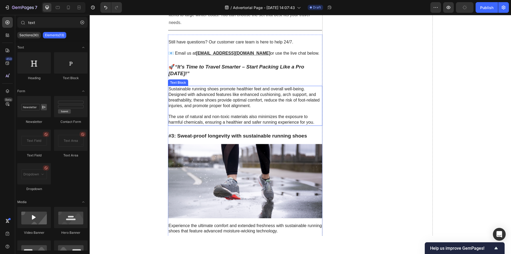
click at [203, 105] on p "Sustainable running shoes promote healthier feet and overall well-being. Design…" at bounding box center [244, 97] width 153 height 22
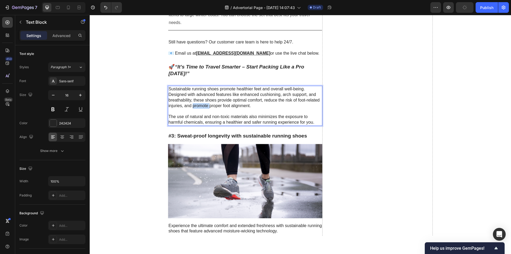
click at [203, 105] on p "Sustainable running shoes promote healthier feet and overall well-being. Design…" at bounding box center [244, 97] width 153 height 22
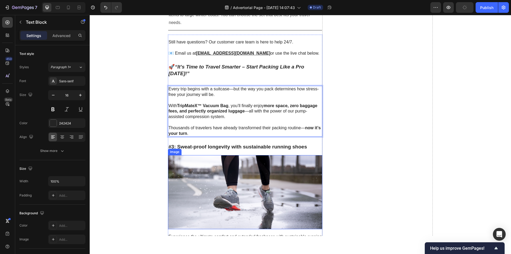
scroll to position [1892, 0]
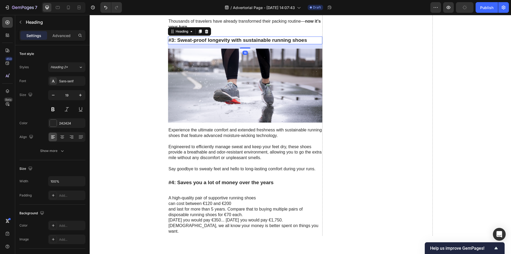
click at [231, 39] on h3 "#3: Sweat-proof longevity with sustainable running shoes" at bounding box center [245, 40] width 154 height 8
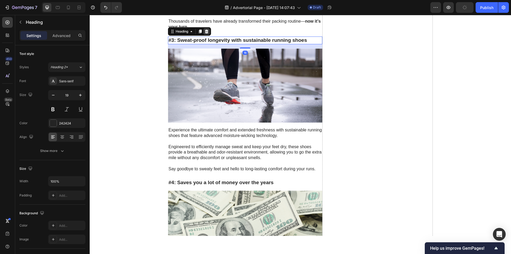
click at [204, 32] on icon at bounding box center [206, 31] width 4 height 4
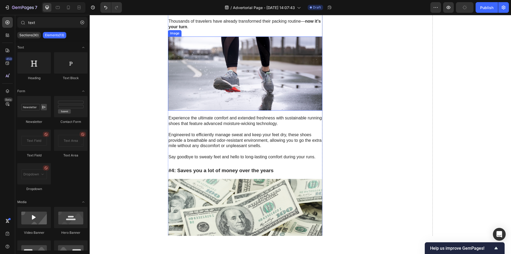
click at [212, 49] on img at bounding box center [245, 73] width 154 height 74
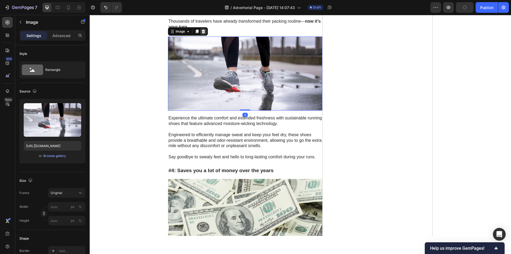
click at [202, 33] on icon at bounding box center [203, 32] width 3 height 4
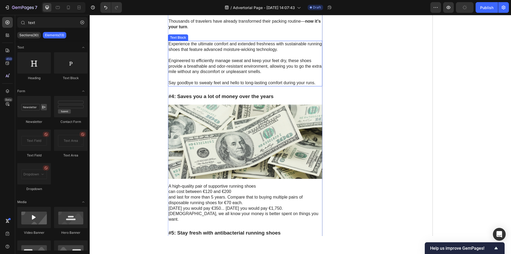
click at [211, 49] on p "Experience the ultimate comfort and extended freshness with sustainable running…" at bounding box center [244, 46] width 153 height 11
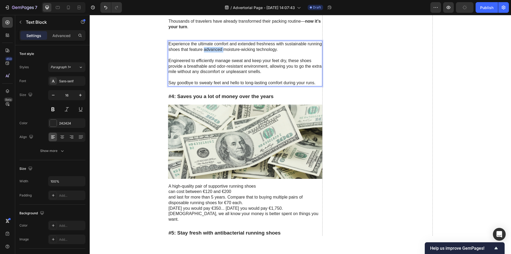
click at [211, 49] on p "Experience the ultimate comfort and extended freshness with sustainable running…" at bounding box center [244, 46] width 153 height 11
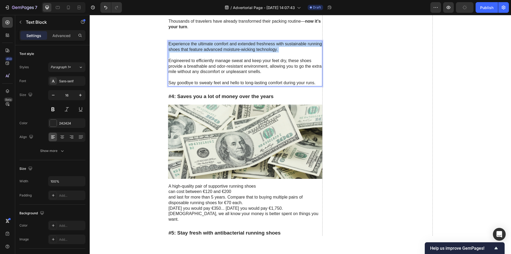
click at [211, 49] on p "Experience the ultimate comfort and extended freshness with sustainable running…" at bounding box center [244, 46] width 153 height 11
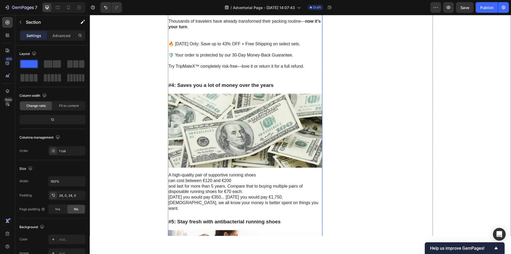
click at [233, 31] on div "Still have questions? Our customer care team is here to help 24/7. 📧 Email us a…" at bounding box center [245, 171] width 154 height 487
click at [234, 27] on p "Thousands of travelers have already transformed their packing routine— now it’s…" at bounding box center [244, 21] width 153 height 16
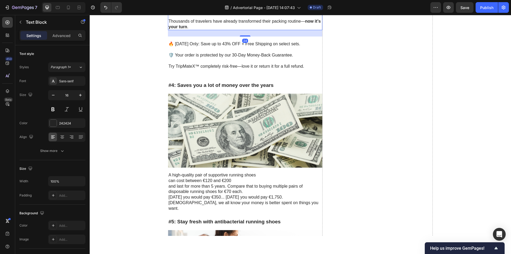
click at [245, 32] on div "24" at bounding box center [245, 33] width 154 height 6
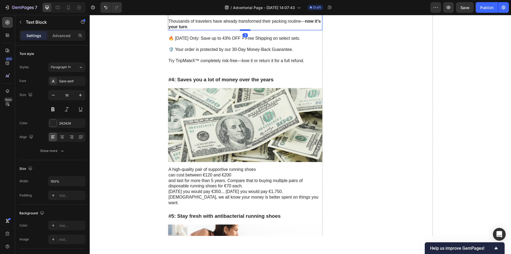
drag, startPoint x: 244, startPoint y: 36, endPoint x: 244, endPoint y: 30, distance: 5.6
click at [244, 30] on div at bounding box center [245, 30] width 11 height 2
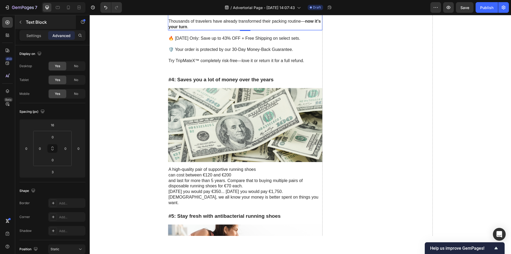
click at [24, 24] on button "button" at bounding box center [20, 22] width 9 height 9
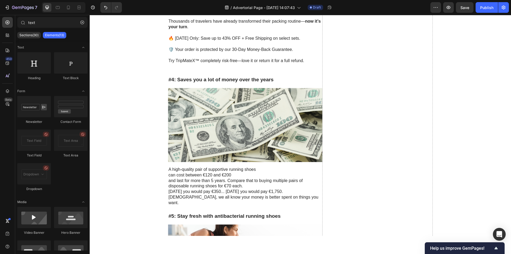
scroll to position [108, 0]
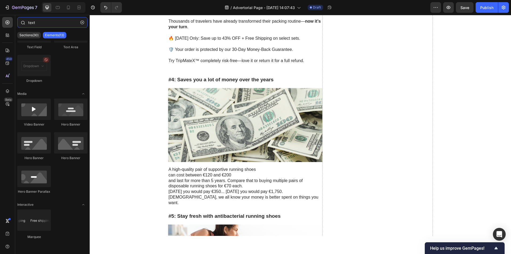
click at [58, 26] on input "text" at bounding box center [52, 22] width 70 height 11
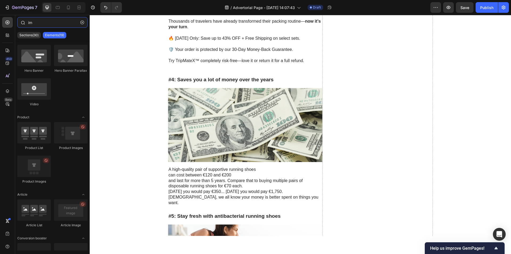
scroll to position [0, 0]
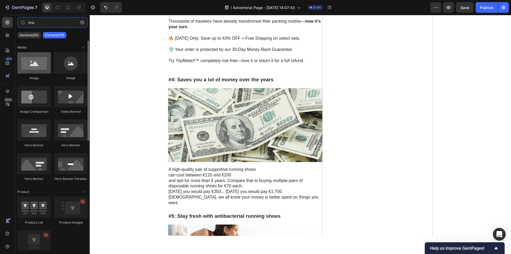
type input "ima"
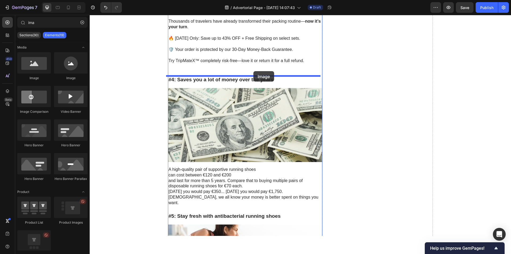
drag, startPoint x: 128, startPoint y: 85, endPoint x: 253, endPoint y: 71, distance: 126.0
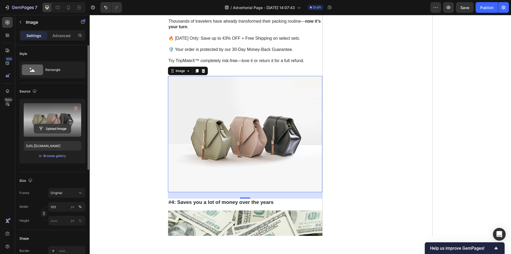
click at [52, 125] on input "file" at bounding box center [52, 128] width 37 height 9
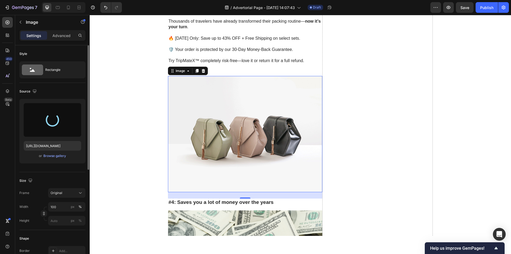
type input "[URL][DOMAIN_NAME]"
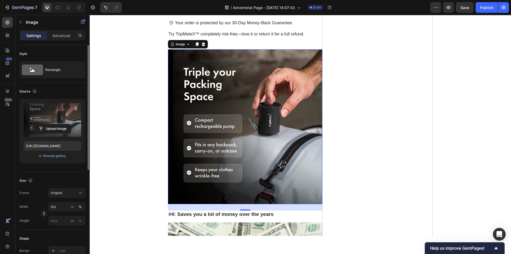
scroll to position [2025, 0]
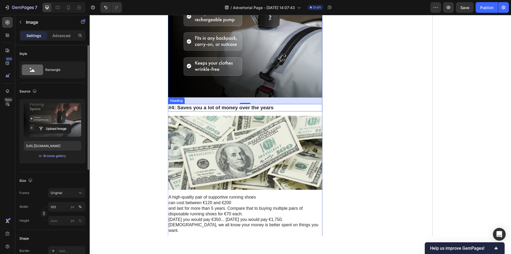
click at [242, 111] on div "#4: Saves you a lot of money over the years Heading" at bounding box center [245, 108] width 154 height 8
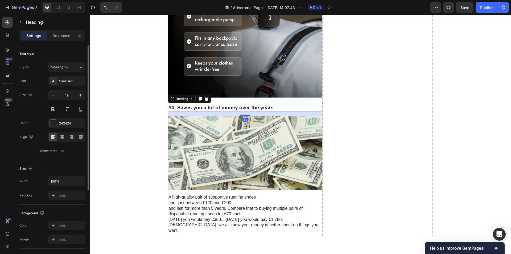
click at [242, 111] on div "16" at bounding box center [245, 113] width 154 height 4
click at [242, 111] on h3 "#4: Saves you a lot of money over the years" at bounding box center [245, 108] width 154 height 8
click at [242, 111] on p "#4: Saves you a lot of money over the years" at bounding box center [244, 107] width 153 height 7
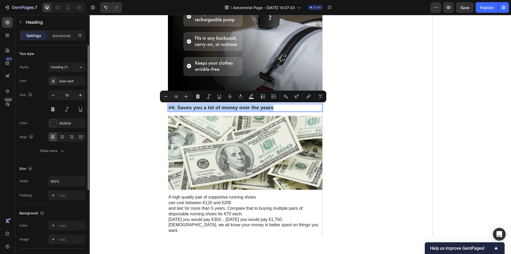
click at [242, 111] on p "#4: Saves you a lot of money over the years" at bounding box center [244, 107] width 153 height 7
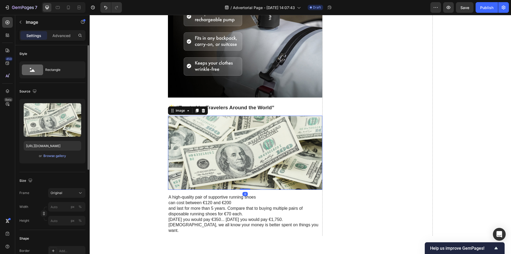
click at [239, 140] on img at bounding box center [245, 152] width 154 height 74
click at [204, 113] on div at bounding box center [203, 110] width 6 height 6
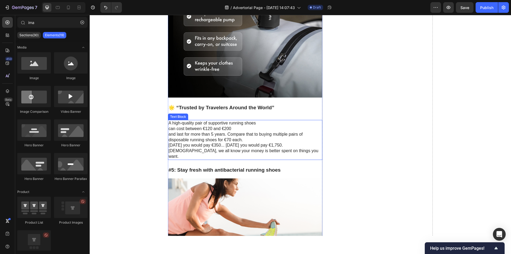
click at [216, 131] on p "A high-quality pair of supportive running shoes can cost between €120 and €200 …" at bounding box center [244, 139] width 153 height 39
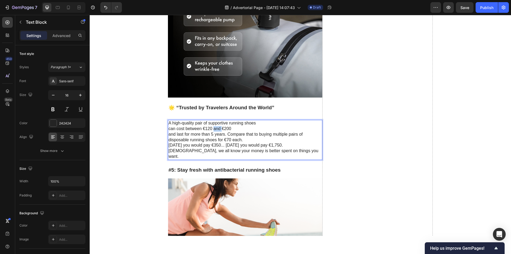
click at [216, 131] on p "A high-quality pair of supportive running shoes can cost between €120 and €200 …" at bounding box center [244, 139] width 153 height 39
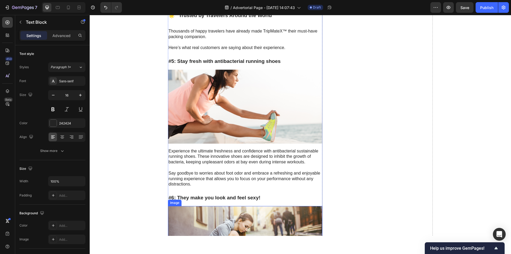
scroll to position [1919, 0]
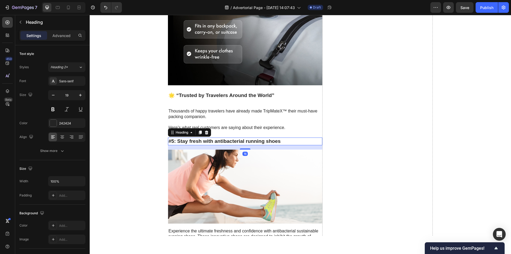
click at [259, 142] on h3 "#5: Stay fresh with antibacterial running shoes" at bounding box center [245, 141] width 154 height 8
click at [205, 132] on icon at bounding box center [206, 132] width 3 height 4
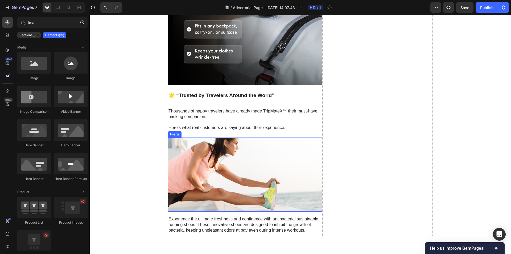
click at [210, 160] on img at bounding box center [245, 174] width 154 height 74
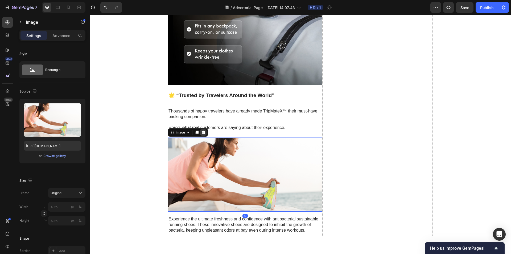
click at [203, 133] on icon at bounding box center [203, 132] width 4 height 4
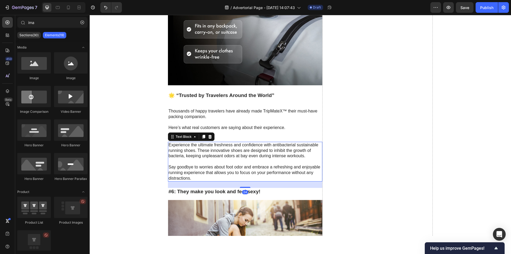
click at [205, 151] on p "Experience the ultimate freshness and confidence with antibacterial sustainable…" at bounding box center [244, 150] width 153 height 16
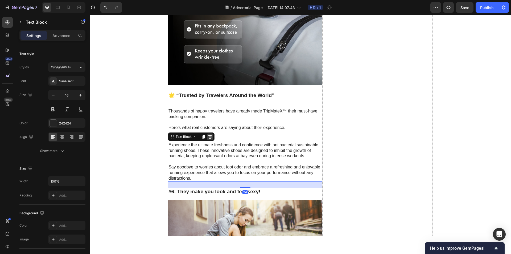
click at [208, 136] on icon at bounding box center [209, 137] width 3 height 4
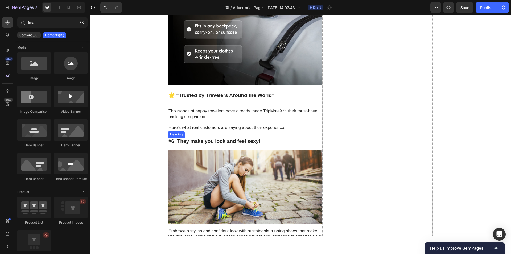
click at [207, 144] on h3 "#6: They make you look and feel sexy!" at bounding box center [245, 141] width 154 height 8
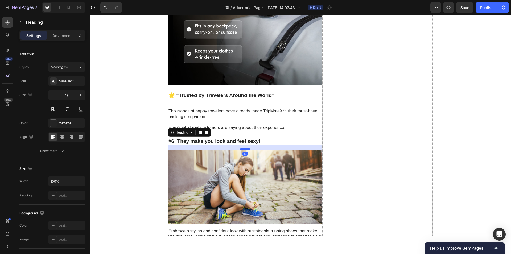
click at [209, 133] on div "Heading" at bounding box center [189, 132] width 43 height 9
click at [206, 132] on icon at bounding box center [206, 132] width 4 height 4
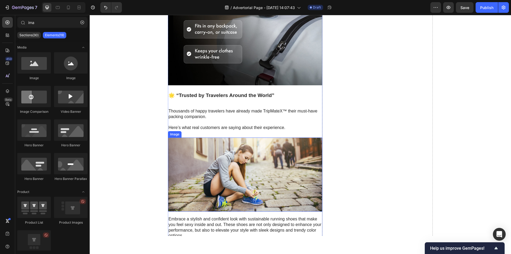
click at [212, 152] on img at bounding box center [245, 174] width 154 height 74
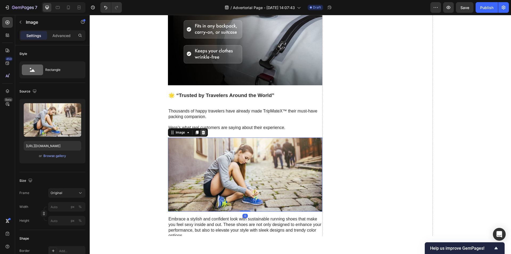
click at [201, 132] on icon at bounding box center [203, 132] width 4 height 4
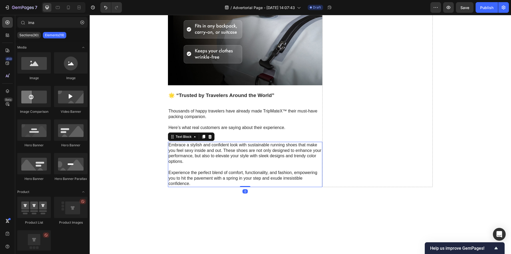
click at [206, 146] on p "Embrace a stylish and confident look with sustainable running shoes that make y…" at bounding box center [244, 153] width 153 height 22
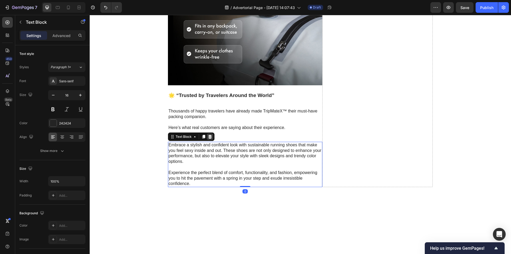
click at [208, 135] on icon at bounding box center [209, 137] width 3 height 4
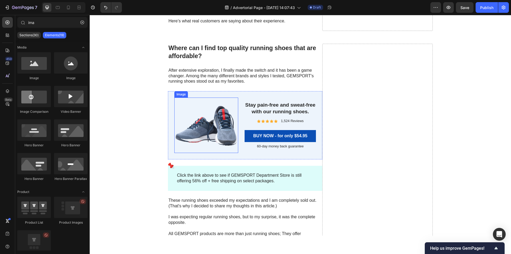
scroll to position [1972, 0]
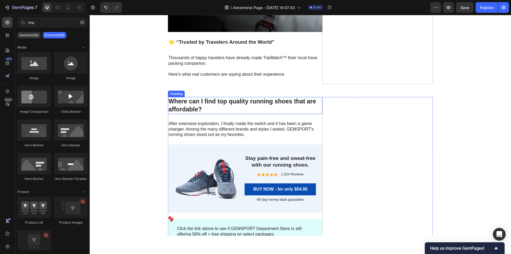
click at [212, 105] on h2 "Where can I find top quality running shoes that are affordable?" at bounding box center [245, 105] width 154 height 17
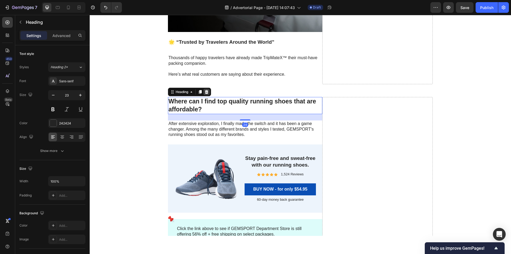
click at [205, 93] on icon at bounding box center [206, 92] width 3 height 4
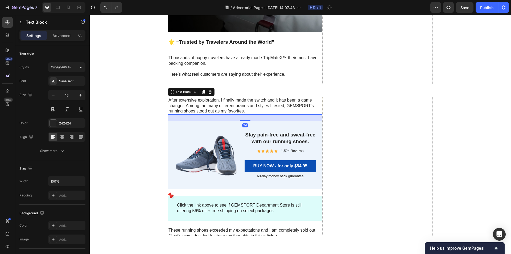
click at [211, 103] on p "After extensive exploration, I finally made the switch and it has been a game c…" at bounding box center [244, 105] width 153 height 16
click at [209, 93] on icon at bounding box center [209, 92] width 3 height 4
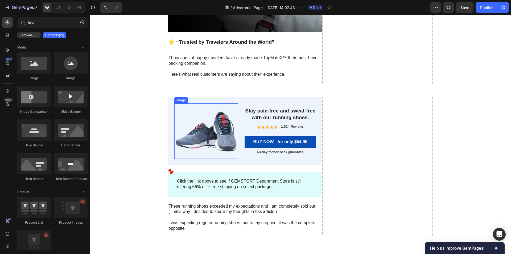
click at [213, 134] on img at bounding box center [206, 130] width 64 height 55
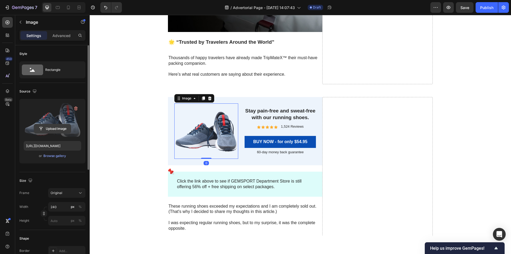
click at [56, 126] on input "file" at bounding box center [52, 128] width 37 height 9
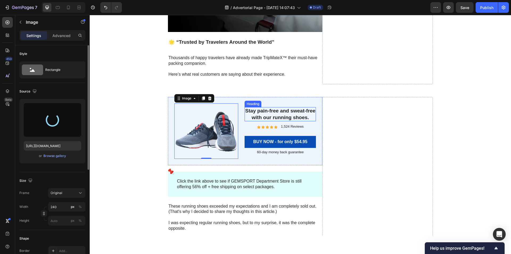
click at [283, 120] on h3 "Stay pain-free and sweat-free with our running shoes." at bounding box center [279, 114] width 71 height 14
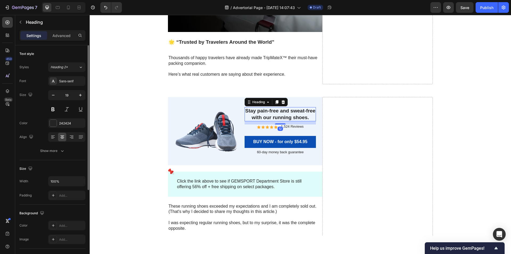
click at [282, 118] on h3 "Stay pain-free and sweat-free with our running shoes." at bounding box center [279, 114] width 71 height 14
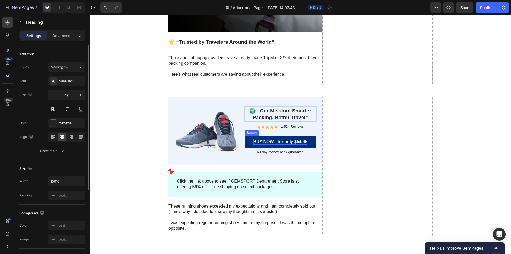
click at [287, 139] on div "BUY NOW - for only $54.95" at bounding box center [280, 142] width 54 height 6
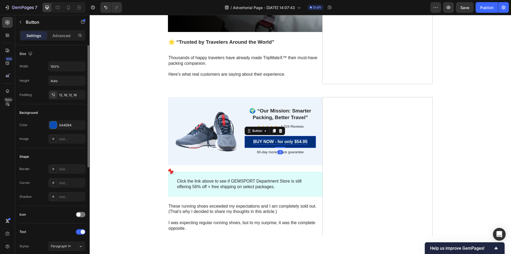
click at [287, 139] on div "BUY NOW - for only $54.95" at bounding box center [280, 142] width 54 height 6
click at [287, 139] on p "BUY NOW - for only $54.95" at bounding box center [280, 142] width 54 height 6
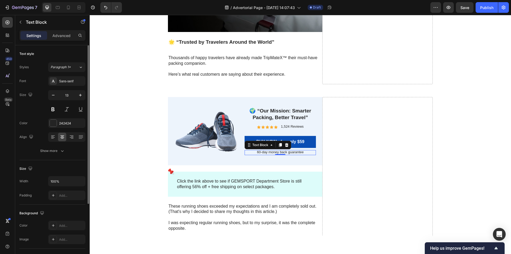
click at [257, 151] on p "60-day money back guarantee" at bounding box center [279, 152] width 71 height 5
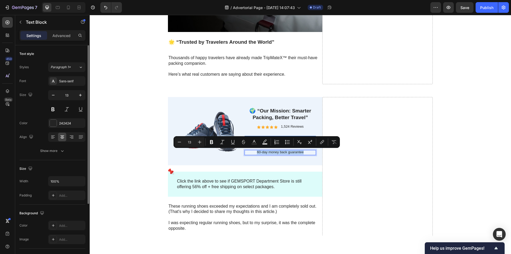
click at [257, 151] on p "60-day money back guarantee" at bounding box center [279, 152] width 71 height 5
click at [258, 151] on p "60-day money back guarantee" at bounding box center [279, 152] width 71 height 5
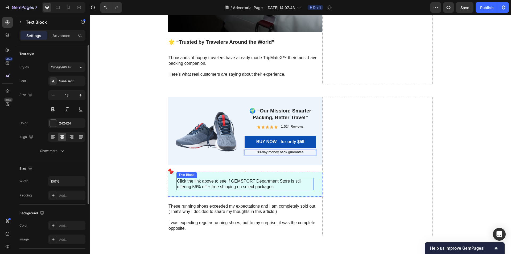
click at [242, 180] on p "Click the link above to see if GEMSPORT Department Store is still offering 56% …" at bounding box center [245, 183] width 136 height 11
click at [214, 183] on p "Click the link above to see if GEMSPORT Department Store is still offering 56% …" at bounding box center [245, 183] width 136 height 11
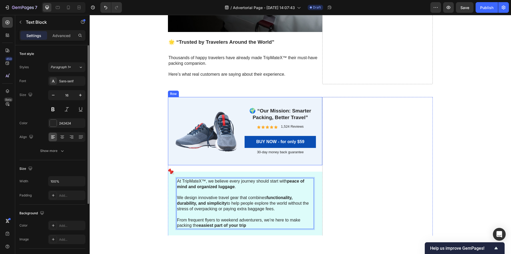
scroll to position [2079, 0]
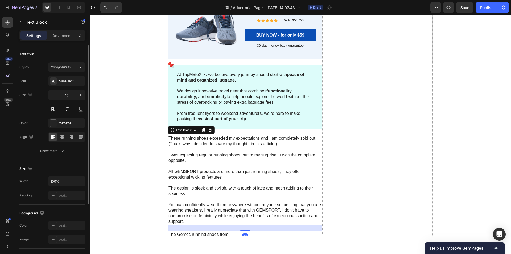
click at [234, 147] on p at bounding box center [244, 150] width 153 height 6
click at [234, 143] on p "These running shoes exceeded my expectations and I am completely sold out. (Tha…" at bounding box center [244, 140] width 153 height 11
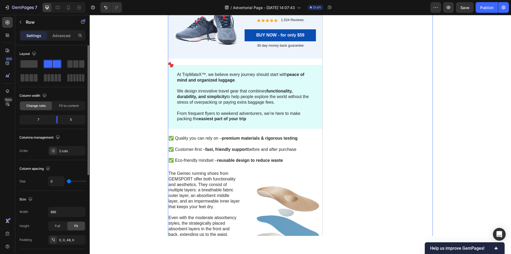
scroll to position [2212, 0]
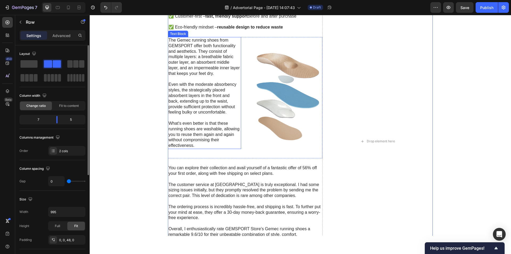
click at [231, 95] on p "Even with the moderate absorbency styles, the strategically placed absorbent la…" at bounding box center [204, 98] width 72 height 33
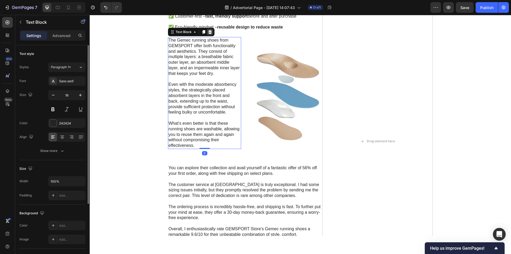
click at [208, 33] on icon at bounding box center [209, 32] width 3 height 4
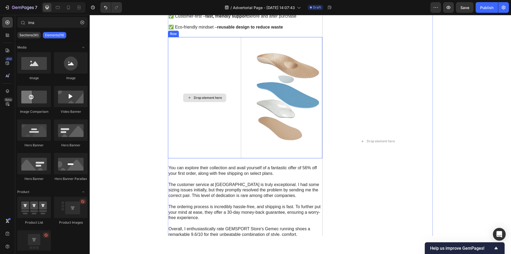
click at [210, 51] on div "Drop element here" at bounding box center [204, 97] width 73 height 121
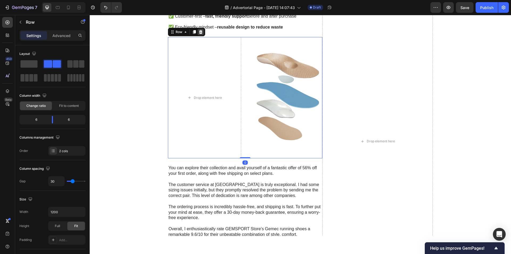
click at [200, 31] on icon at bounding box center [200, 32] width 4 height 4
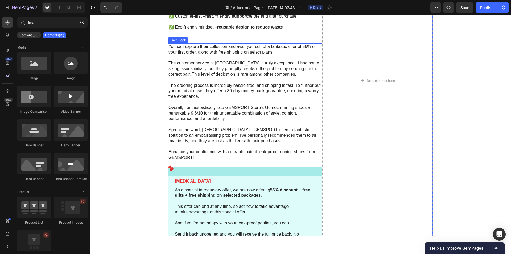
click at [209, 50] on p "You can explore their collection and avail yourself of a fantastic offer of 56%…" at bounding box center [244, 49] width 153 height 11
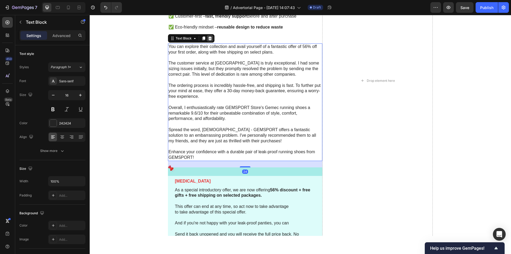
click at [210, 37] on icon at bounding box center [210, 38] width 4 height 4
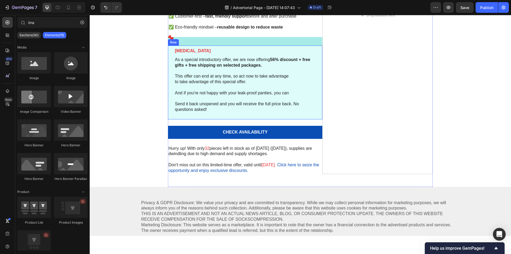
click at [230, 47] on div "Icon [MEDICAL_DATA] Text Block As a special introductory offer, we are now offe…" at bounding box center [245, 78] width 154 height 82
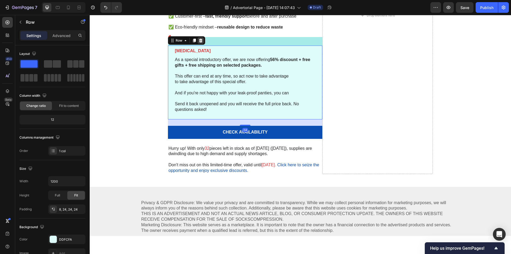
click at [201, 40] on div at bounding box center [200, 40] width 6 height 6
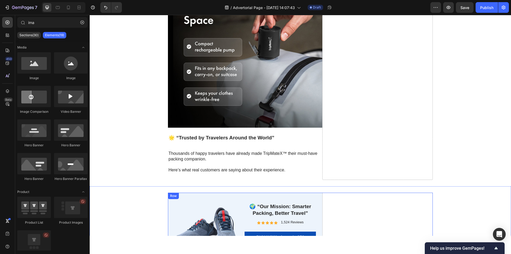
scroll to position [1930, 0]
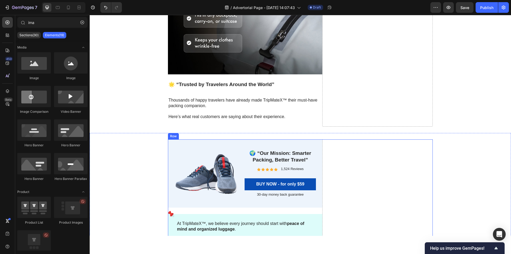
click at [338, 149] on div "Drop element here" at bounding box center [377, 253] width 110 height 228
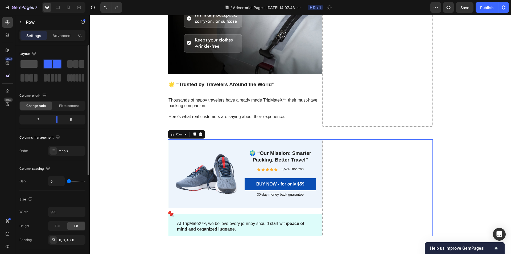
click at [31, 66] on span at bounding box center [28, 63] width 17 height 7
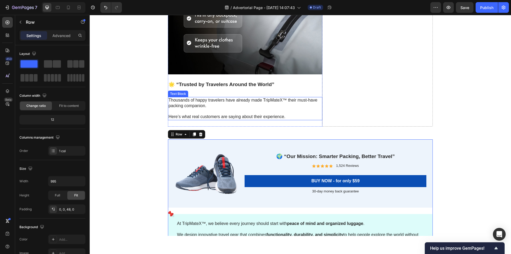
scroll to position [1797, 0]
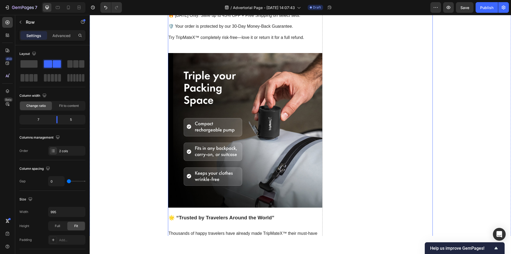
drag, startPoint x: 28, startPoint y: 61, endPoint x: 131, endPoint y: 76, distance: 104.2
click at [28, 61] on span at bounding box center [28, 63] width 17 height 7
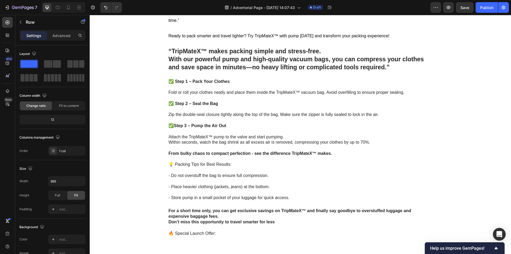
scroll to position [813, 0]
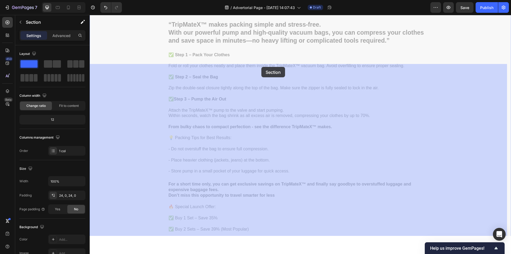
drag, startPoint x: 404, startPoint y: 60, endPoint x: 261, endPoint y: 67, distance: 143.3
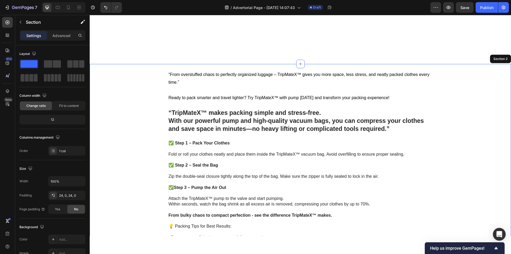
scroll to position [733, 0]
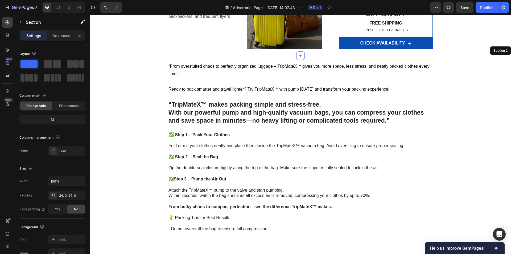
click at [494, 53] on div "Section 2" at bounding box center [500, 50] width 16 height 5
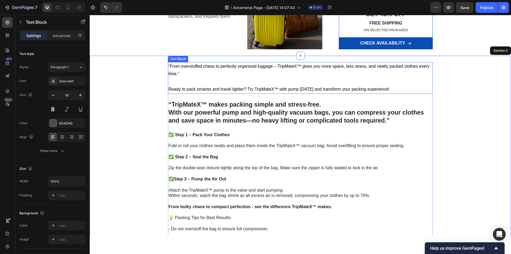
click at [420, 78] on p "“From overstuffed chaos to perfectly organized luggage – TripMateX™ gives you m…" at bounding box center [300, 70] width 264 height 15
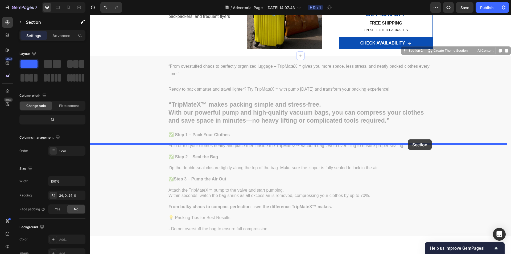
drag, startPoint x: 411, startPoint y: 139, endPoint x: 415, endPoint y: 140, distance: 4.5
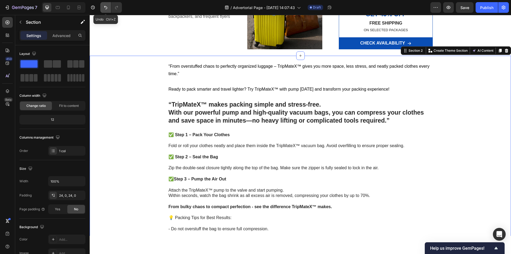
click at [106, 10] on icon "Undo/Redo" at bounding box center [105, 7] width 5 height 5
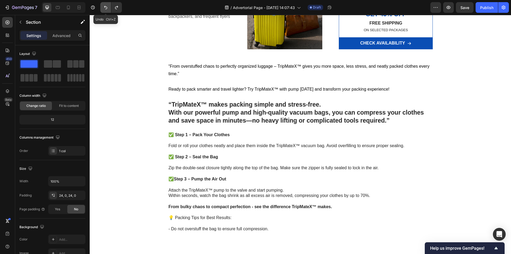
click at [106, 10] on icon "Undo/Redo" at bounding box center [105, 7] width 5 height 5
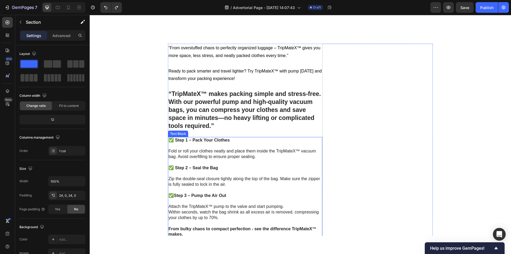
scroll to position [866, 0]
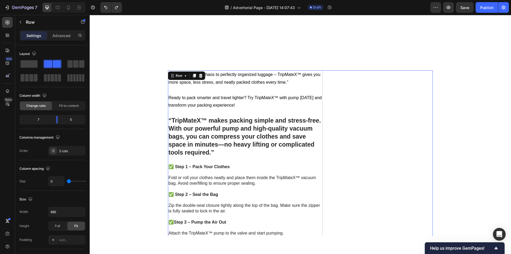
scroll to position [760, 0]
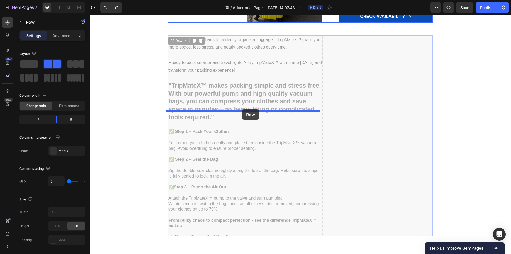
drag, startPoint x: 173, startPoint y: 130, endPoint x: 242, endPoint y: 109, distance: 72.1
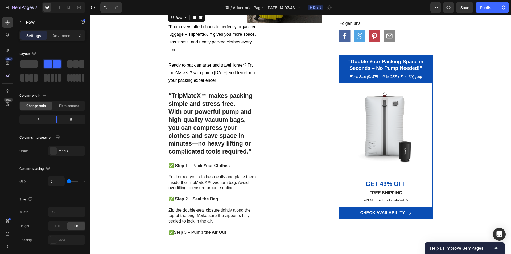
click at [32, 63] on span at bounding box center [28, 63] width 17 height 7
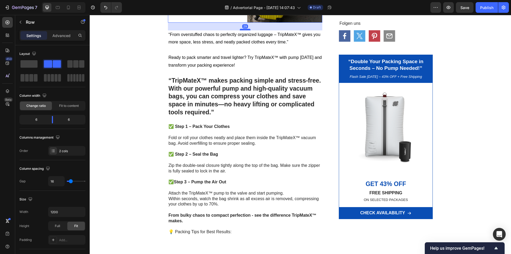
drag, startPoint x: 244, startPoint y: 110, endPoint x: 247, endPoint y: 118, distance: 8.0
click at [247, 30] on div at bounding box center [245, 30] width 11 height 2
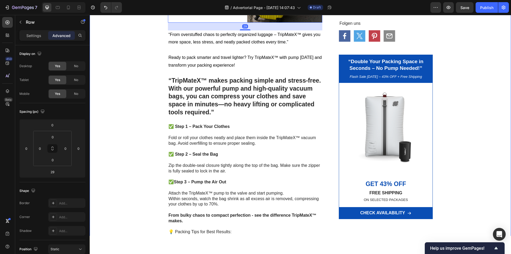
click at [132, 116] on div "“The Magic Compression Bag That Doubles Your Luggage Space – Travelers Can’t St…" at bounding box center [300, 238] width 421 height 1944
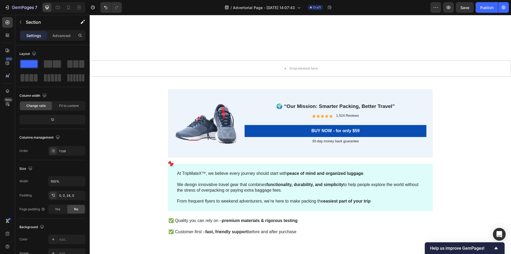
scroll to position [1879, 0]
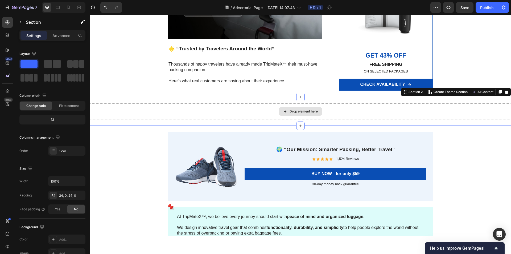
click at [257, 119] on div "Drop element here" at bounding box center [300, 111] width 421 height 16
click at [504, 94] on icon at bounding box center [506, 92] width 4 height 4
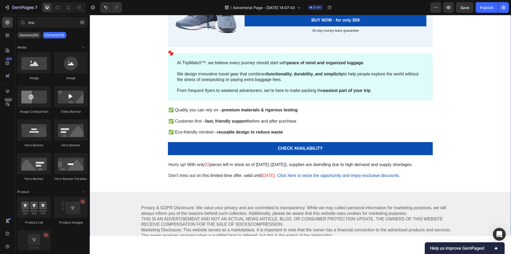
scroll to position [2012, 0]
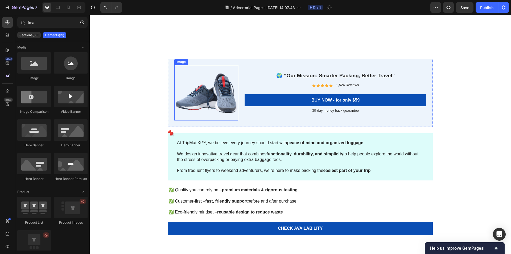
click at [197, 96] on img at bounding box center [206, 92] width 64 height 55
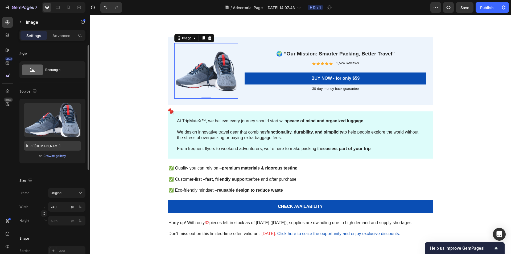
scroll to position [2040, 0]
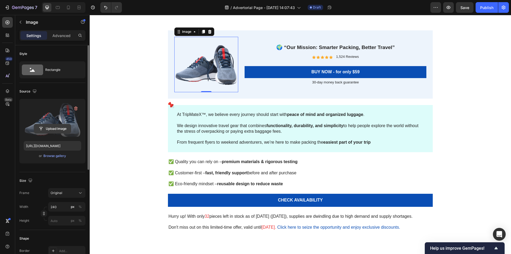
click at [59, 127] on input "file" at bounding box center [52, 128] width 37 height 9
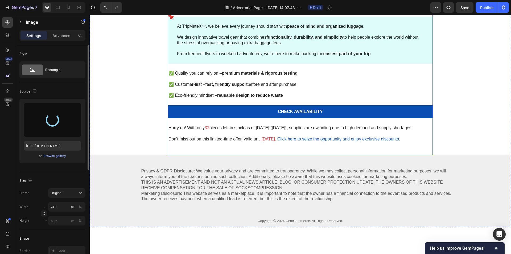
type input "[URL][DOMAIN_NAME]"
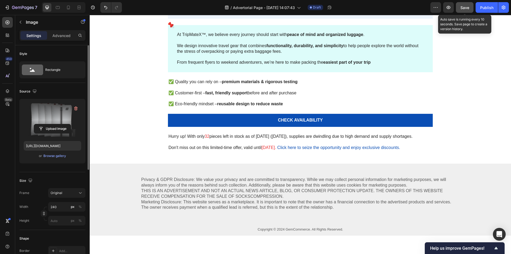
click at [469, 9] on span "Save" at bounding box center [464, 7] width 9 height 5
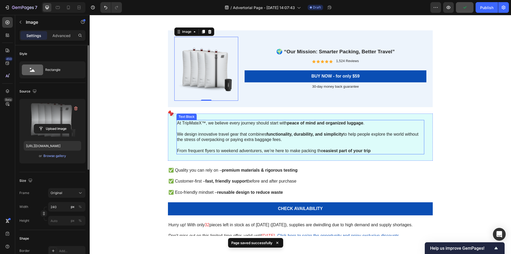
scroll to position [2120, 0]
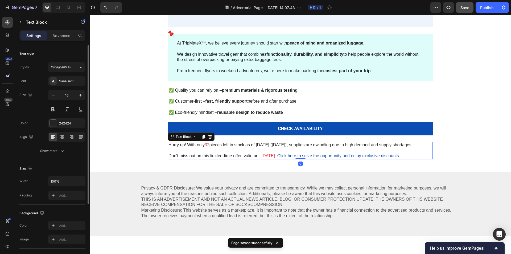
click at [271, 146] on p "Hurry up! With only 32 pieces left in stock as of [DATE] ([DATE]), supplies are…" at bounding box center [300, 145] width 264 height 6
click at [271, 145] on p "Hurry up! With only 32 pieces left in stock as of [DATE] ([DATE]), supplies are…" at bounding box center [300, 145] width 264 height 6
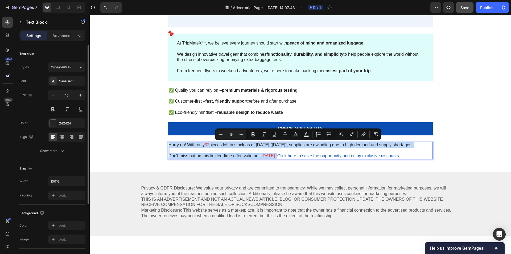
copy div "Hurry up! With only 32 pieces left in stock as of [DATE] ([DATE]), supplies are…"
click at [211, 147] on p "Hurry up! With only 32 pieces left in stock as of [DATE] ([DATE]), supplies are…" at bounding box center [300, 145] width 264 height 6
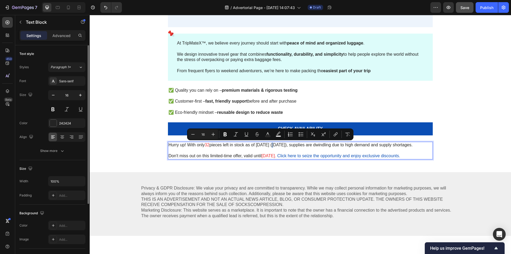
click at [270, 145] on p "Hurry up! With only 32 pieces left in stock as of [DATE] ([DATE]), supplies are…" at bounding box center [300, 145] width 264 height 6
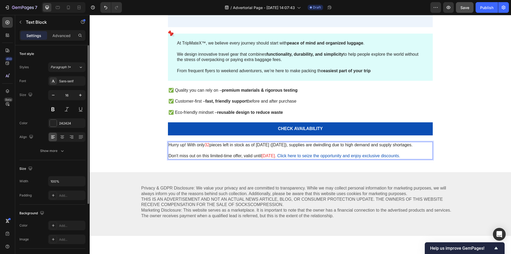
click at [262, 156] on span "[DATE]." at bounding box center [269, 155] width 15 height 5
click at [286, 157] on span "Click here to seize the opportunity and enjoy exclusive discounts." at bounding box center [347, 155] width 123 height 5
click at [264, 155] on span "510/23/2024." at bounding box center [274, 155] width 25 height 5
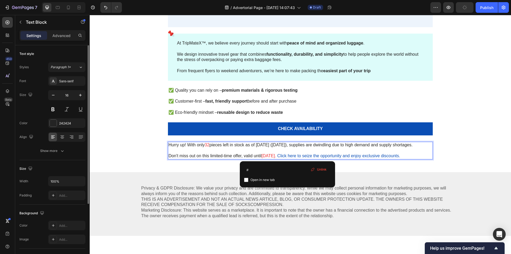
click at [286, 155] on span "Click here to seize the opportunity and enjoy exclusive discounts." at bounding box center [338, 155] width 123 height 5
click at [467, 136] on div "Image 🌍 “Our Mission: Smarter Packing, Better Travel” Heading Icon Icon Icon Ic…" at bounding box center [300, 97] width 421 height 293
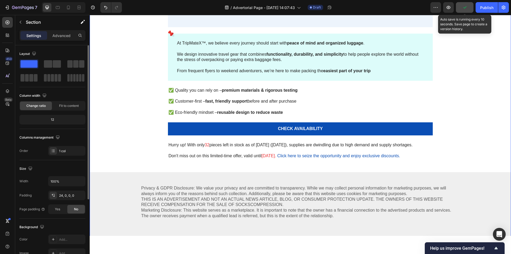
click at [466, 7] on icon "button" at bounding box center [464, 7] width 3 height 2
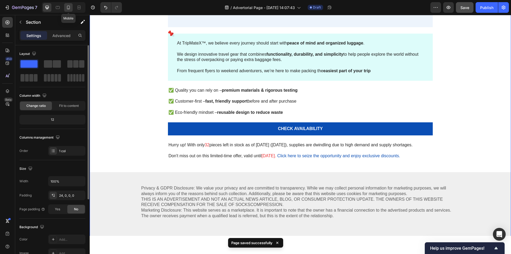
click at [70, 7] on icon at bounding box center [68, 7] width 5 height 5
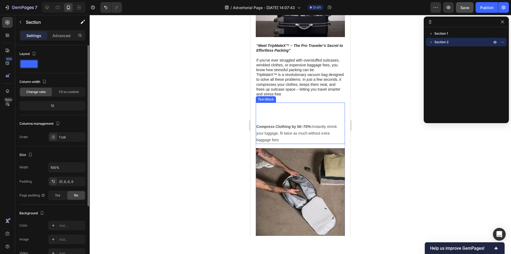
scroll to position [372, 0]
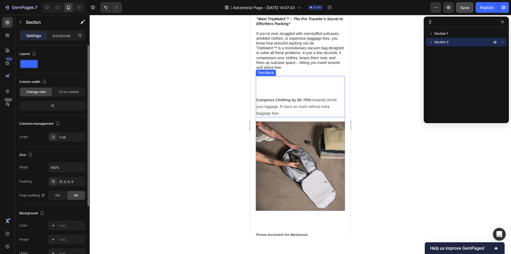
click at [298, 90] on p at bounding box center [300, 86] width 88 height 7
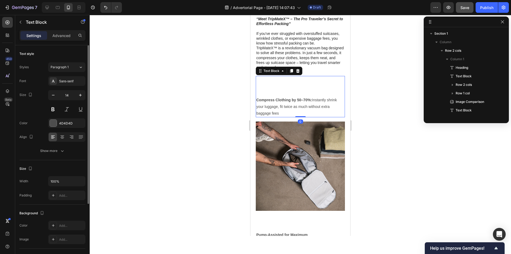
scroll to position [84, 0]
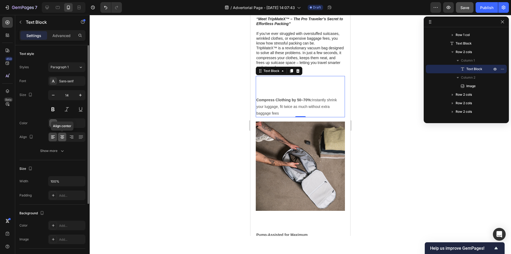
click at [62, 137] on icon at bounding box center [62, 137] width 4 height 1
click at [44, 6] on icon at bounding box center [46, 7] width 5 height 5
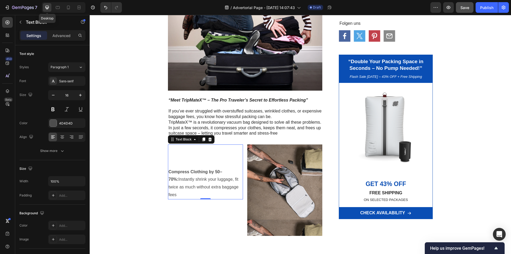
scroll to position [462, 0]
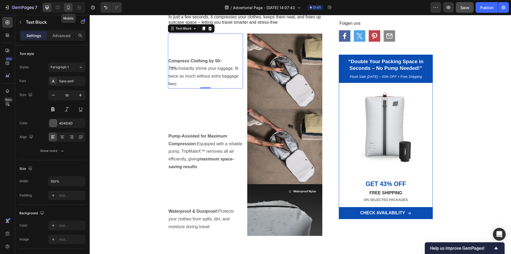
click at [65, 6] on div at bounding box center [68, 7] width 9 height 9
type input "14"
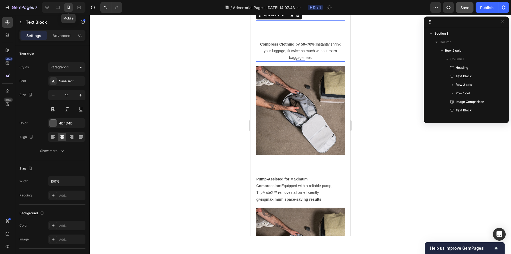
scroll to position [84, 0]
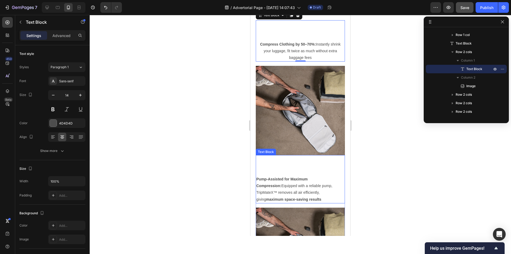
click at [301, 195] on p "Pump-Assisted for Maximum Compression: Equipped with a reliable pump, TripMateX…" at bounding box center [300, 189] width 88 height 27
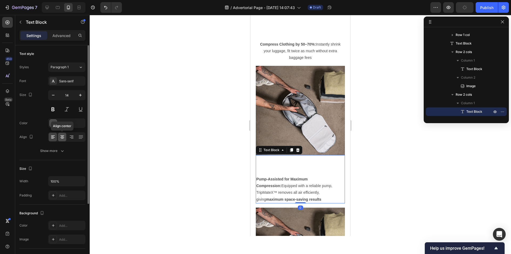
click at [62, 138] on icon at bounding box center [62, 136] width 5 height 5
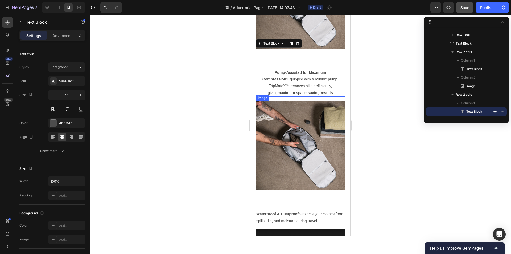
scroll to position [614, 0]
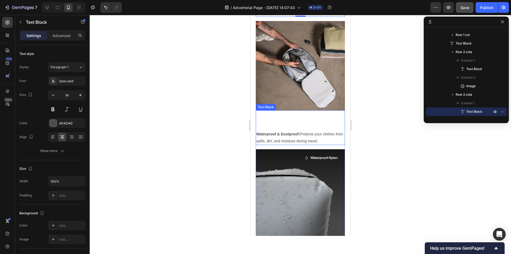
click at [294, 144] on p "Waterproof & Dustproof: Protects your clothes from spills, dirt, and moisture d…" at bounding box center [300, 137] width 88 height 13
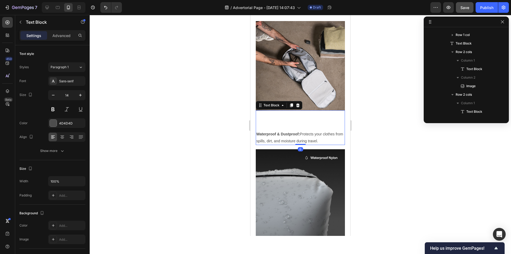
scroll to position [169, 0]
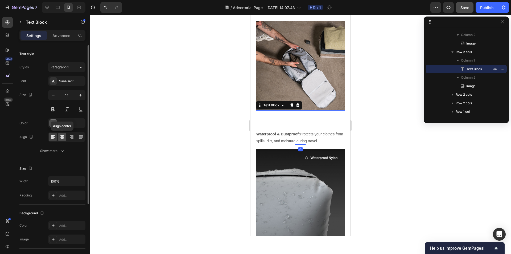
click at [61, 133] on div at bounding box center [62, 136] width 8 height 9
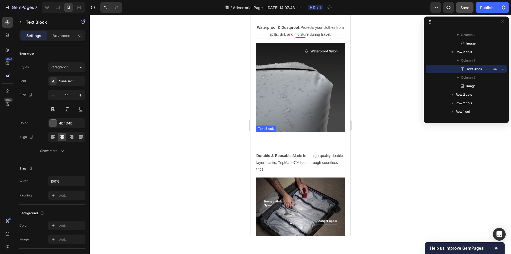
click at [278, 155] on strong "Durable & Reusable:" at bounding box center [274, 155] width 36 height 4
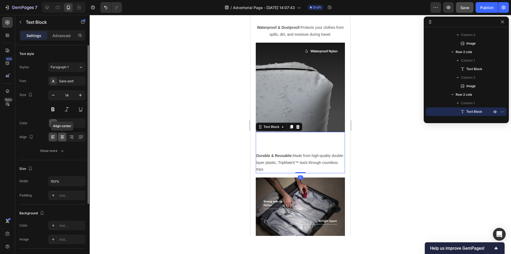
click at [63, 136] on icon at bounding box center [62, 136] width 3 height 1
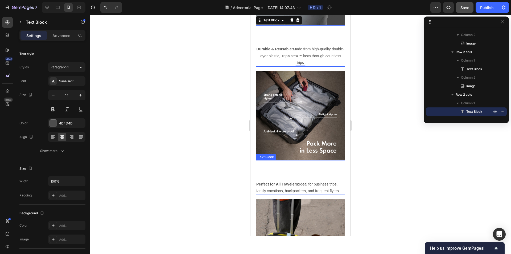
click at [297, 182] on strong "Perfect for All Travelers:" at bounding box center [277, 184] width 43 height 4
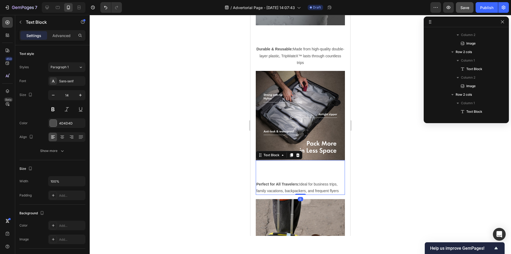
scroll to position [254, 0]
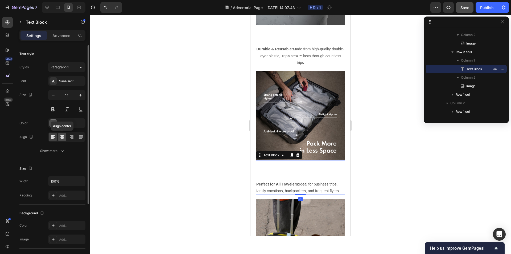
click at [63, 135] on icon at bounding box center [62, 135] width 4 height 1
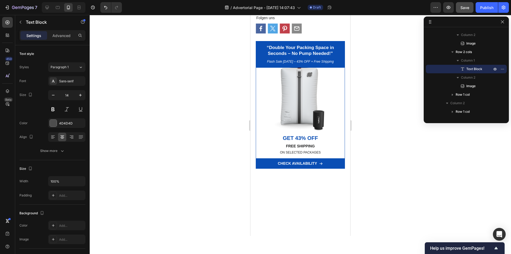
scroll to position [2236, 0]
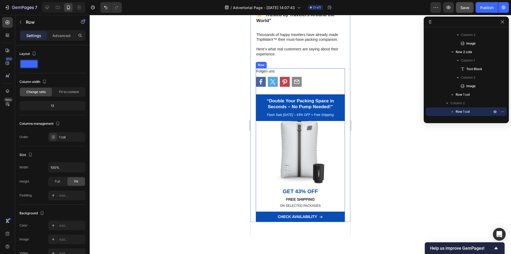
click at [337, 96] on div "Folgen uns Text Block Icon Icon Icon Icon Row “Double Your Packing Space in Sec…" at bounding box center [300, 144] width 89 height 153
click at [291, 66] on div at bounding box center [288, 63] width 6 height 6
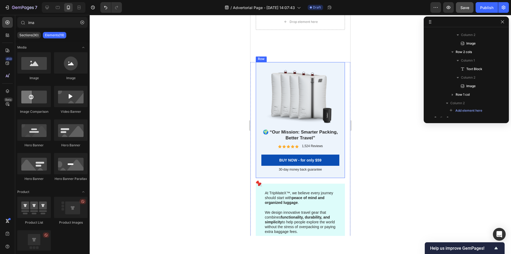
scroll to position [2234, 0]
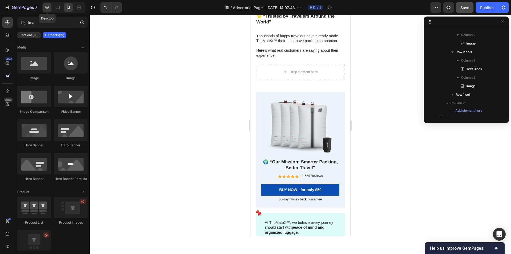
click at [46, 8] on icon at bounding box center [46, 7] width 3 height 3
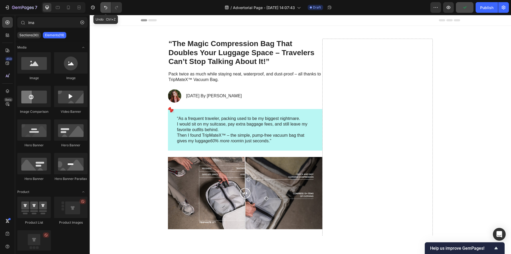
click at [103, 9] on button "Undo/Redo" at bounding box center [105, 7] width 11 height 11
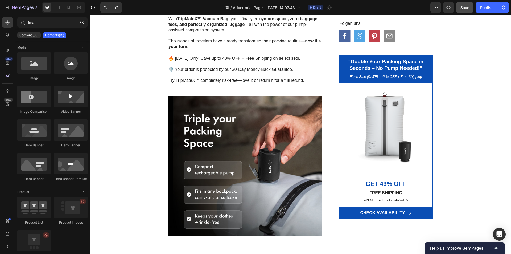
scroll to position [1942, 0]
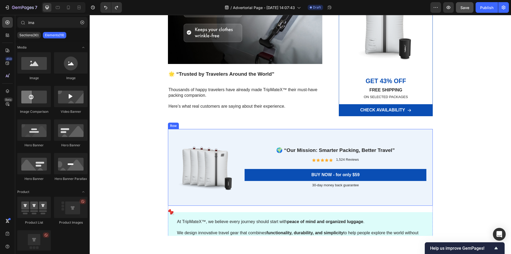
click at [294, 132] on div "Image 🌍 “Our Mission: Smarter Packing, Better Travel” Heading Icon Icon Icon Ic…" at bounding box center [300, 167] width 265 height 77
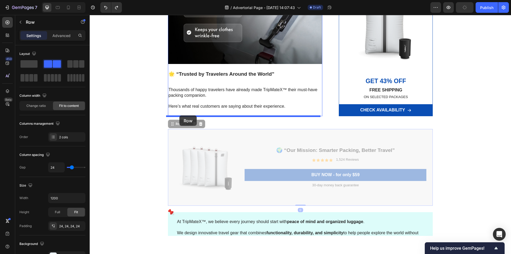
drag, startPoint x: 176, startPoint y: 125, endPoint x: 178, endPoint y: 117, distance: 7.9
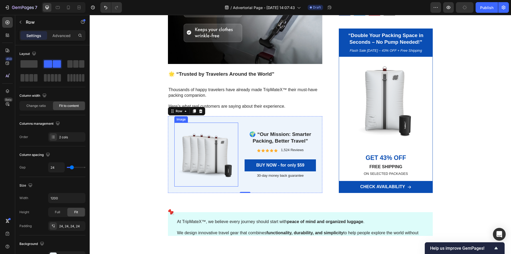
scroll to position [2048, 0]
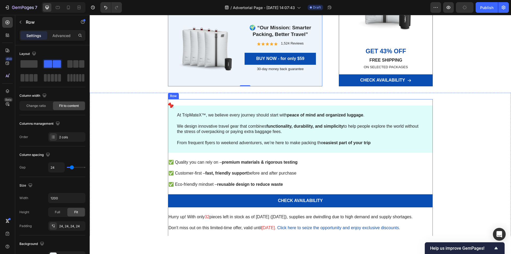
click at [409, 102] on div "At TripMateX™, we believe every journey should start with peace of mind and org…" at bounding box center [300, 165] width 265 height 132
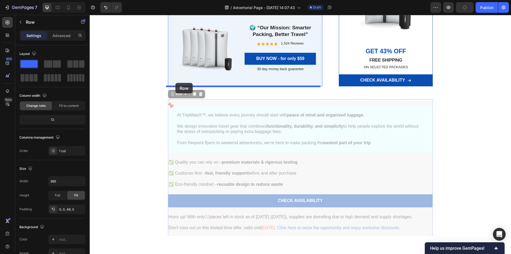
drag, startPoint x: 177, startPoint y: 95, endPoint x: 175, endPoint y: 83, distance: 12.3
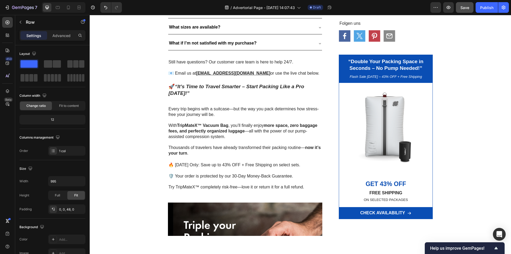
scroll to position [1596, 0]
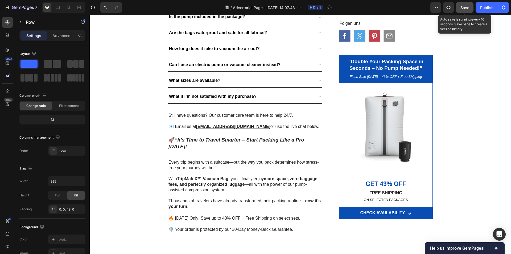
click at [466, 11] on button "Save" at bounding box center [465, 7] width 18 height 11
